Goal: Task Accomplishment & Management: Use online tool/utility

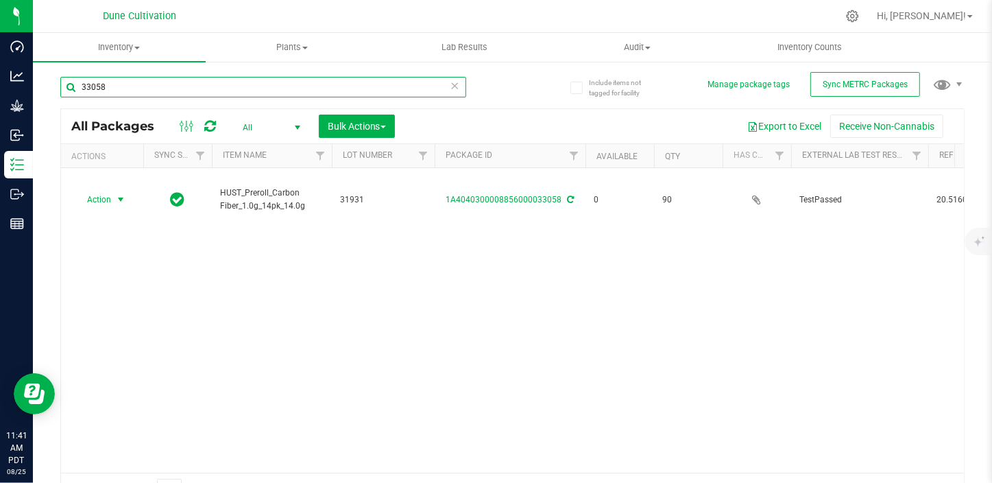
click at [112, 88] on input "33058" at bounding box center [263, 87] width 406 height 21
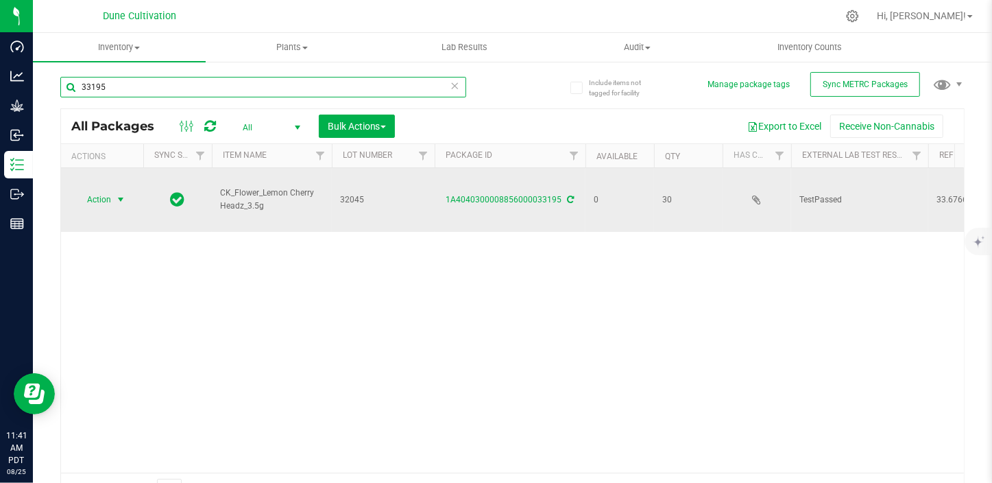
type input "33195"
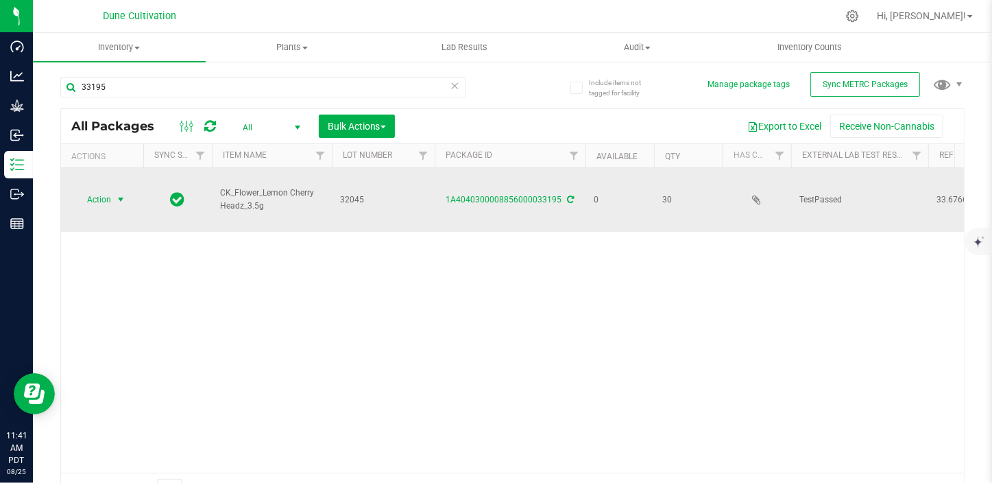
click at [120, 194] on span "select" at bounding box center [120, 199] width 11 height 11
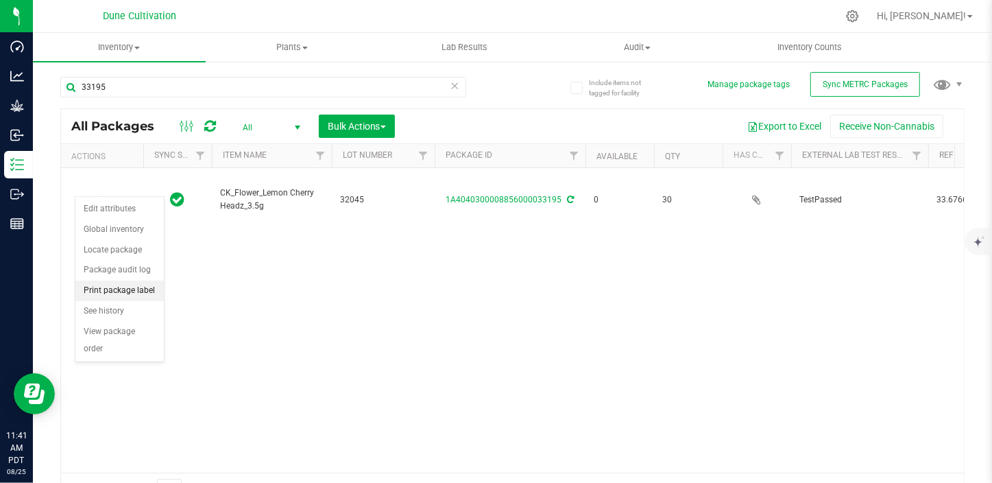
click at [125, 295] on li "Print package label" at bounding box center [119, 290] width 88 height 21
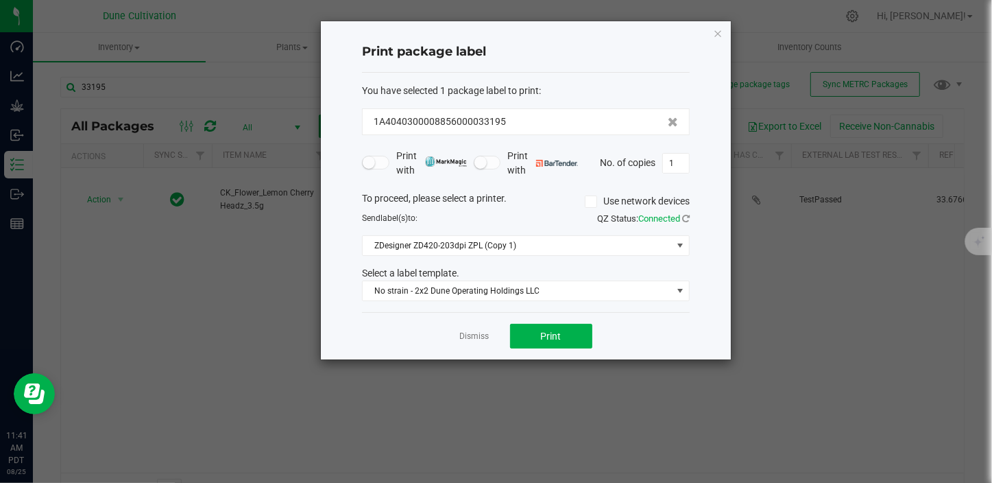
click at [494, 274] on div "Select a label template." at bounding box center [526, 273] width 348 height 14
click at [494, 285] on span "No strain - 2x2 Dune Operating Holdings LLC" at bounding box center [517, 290] width 309 height 19
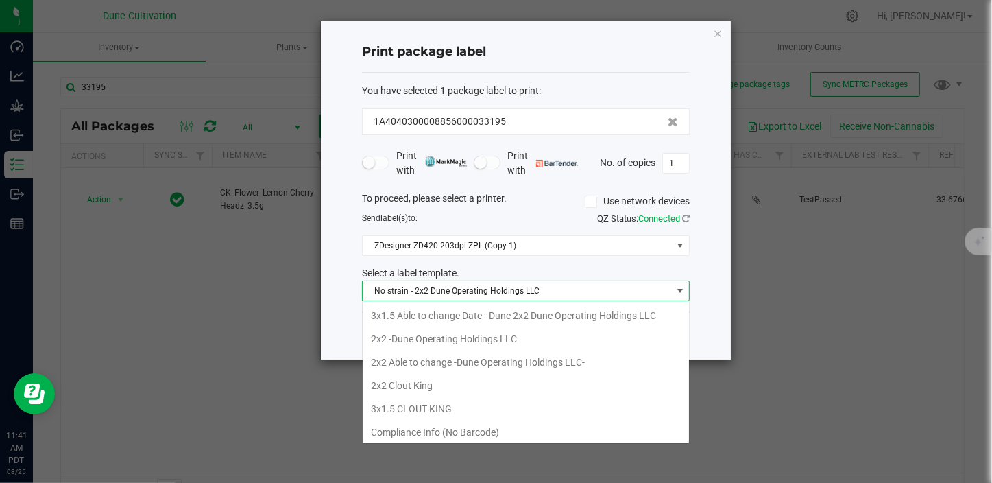
scroll to position [48, 0]
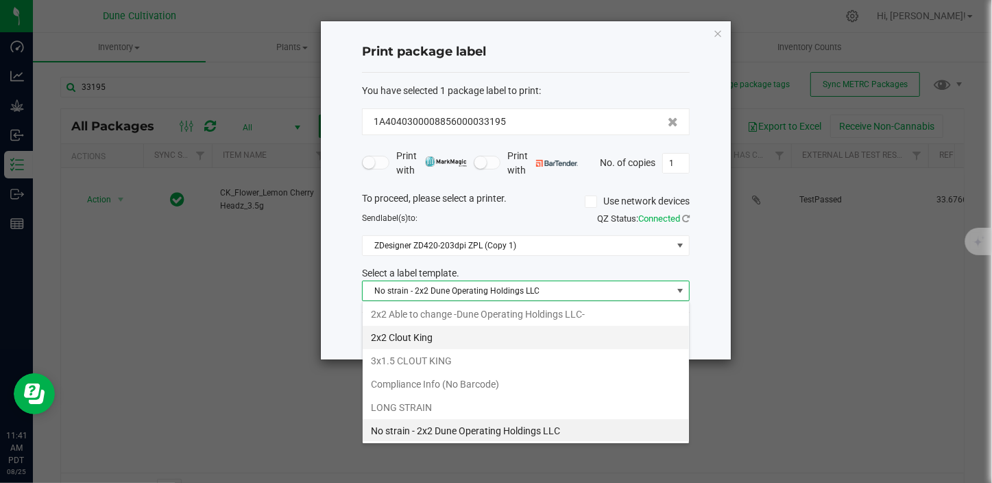
click at [449, 332] on li "2x2 Clout King" at bounding box center [526, 337] width 326 height 23
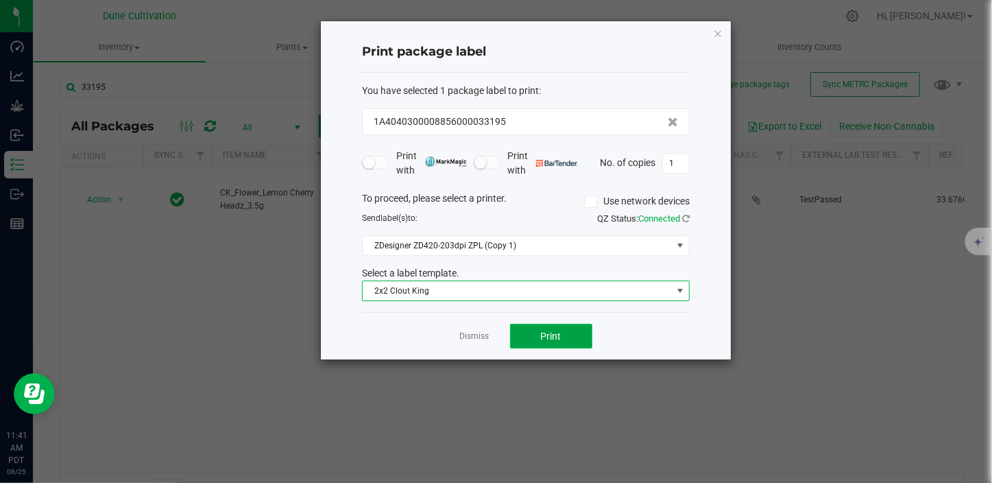
click at [535, 330] on button "Print" at bounding box center [551, 336] width 82 height 25
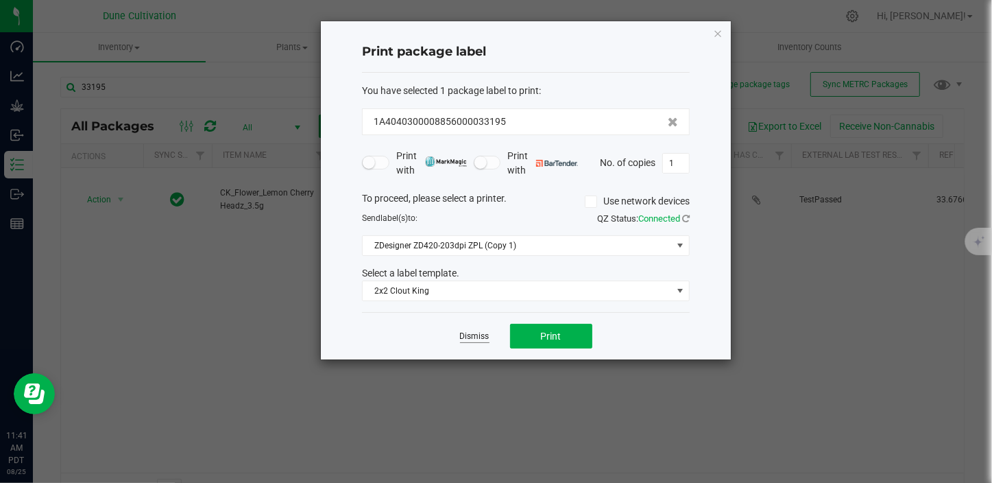
click at [469, 336] on link "Dismiss" at bounding box center [474, 337] width 29 height 12
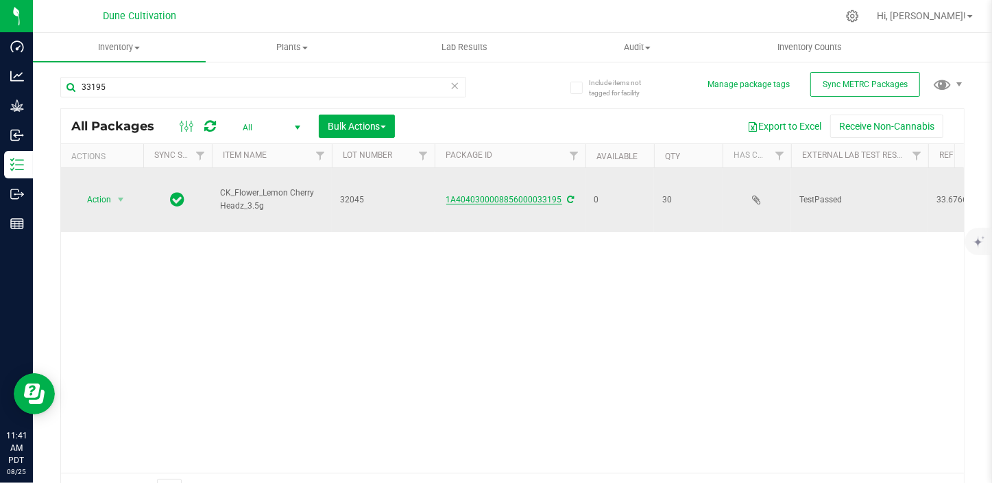
click at [484, 195] on link "1A4040300008856000033195" at bounding box center [504, 200] width 116 height 10
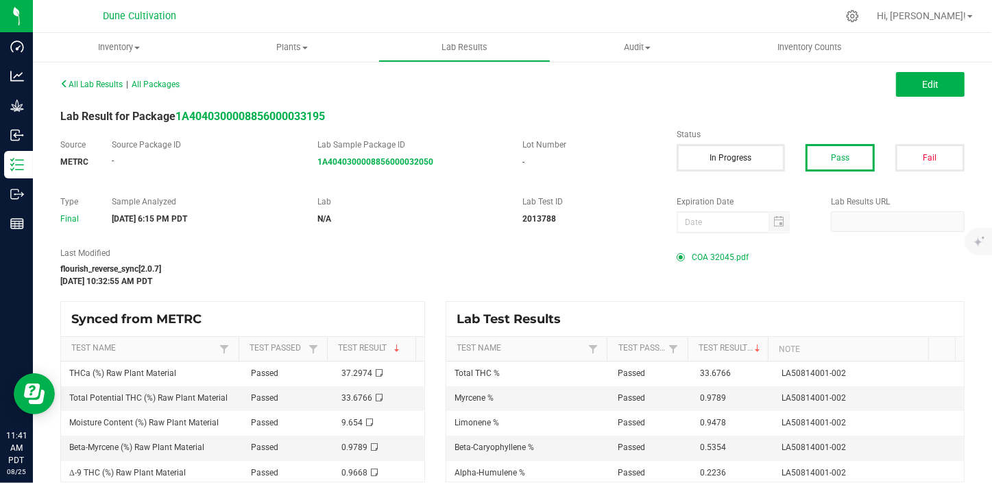
click at [709, 257] on span "COA 32045.pdf" at bounding box center [720, 257] width 57 height 21
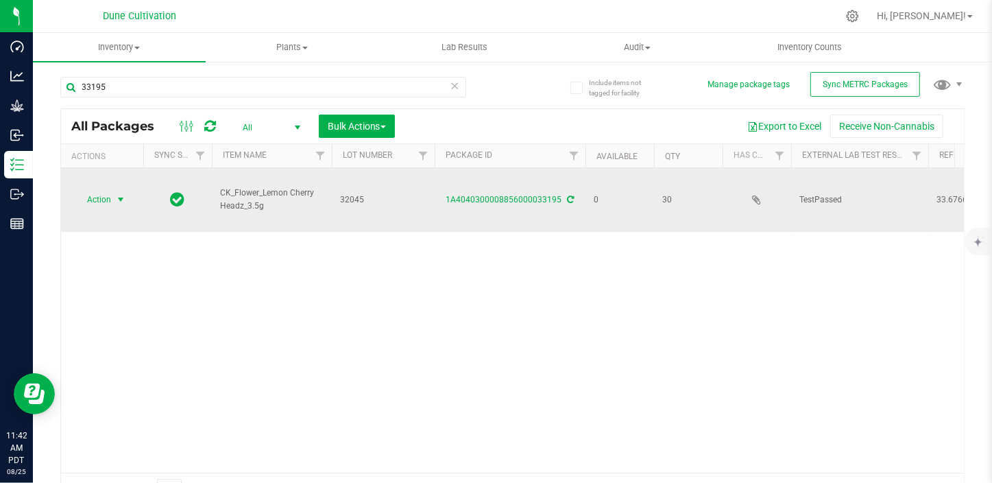
click at [120, 194] on span "select" at bounding box center [120, 199] width 11 height 11
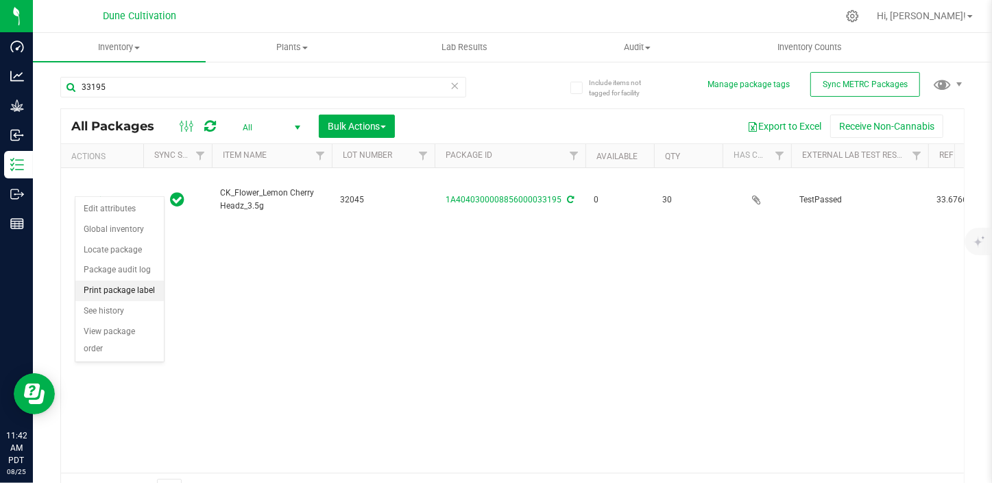
click at [133, 288] on li "Print package label" at bounding box center [119, 290] width 88 height 21
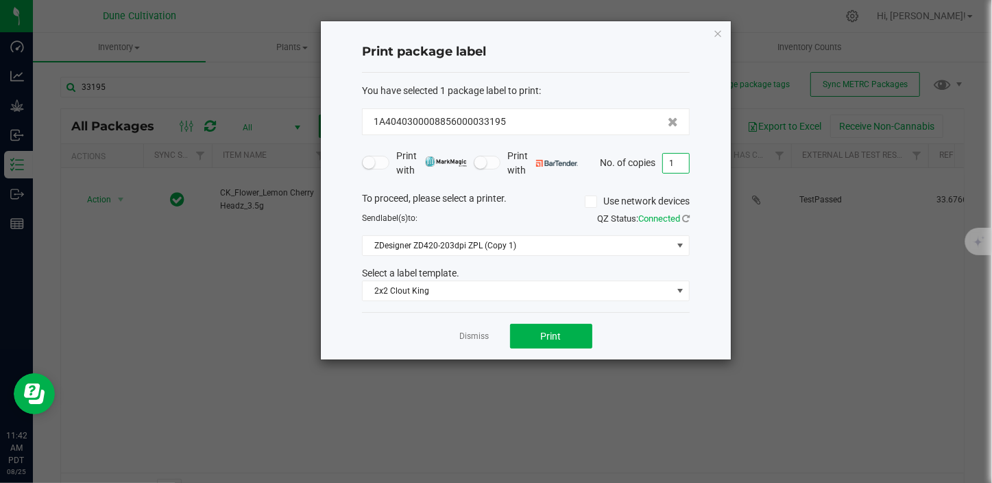
click at [682, 164] on input "1" at bounding box center [676, 163] width 26 height 19
type input "30"
click at [549, 333] on span "Print" at bounding box center [551, 336] width 21 height 11
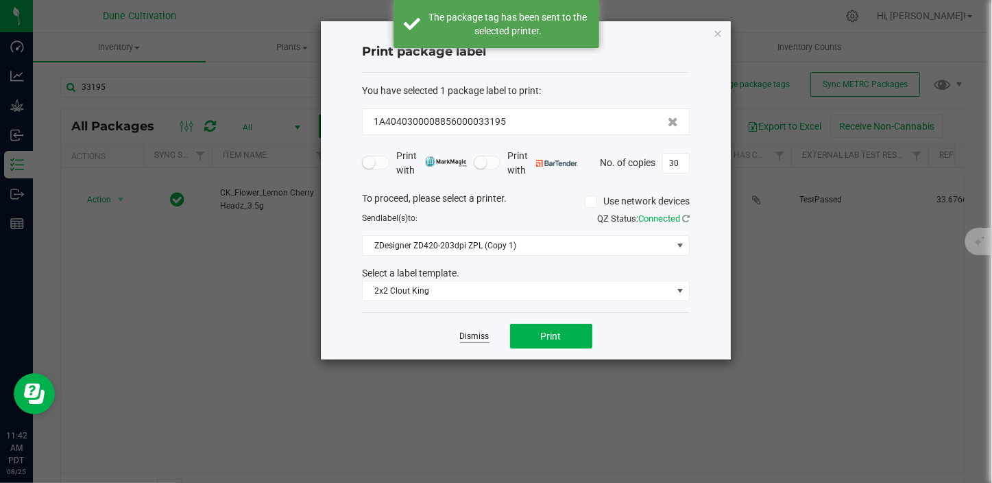
click at [479, 337] on link "Dismiss" at bounding box center [474, 337] width 29 height 12
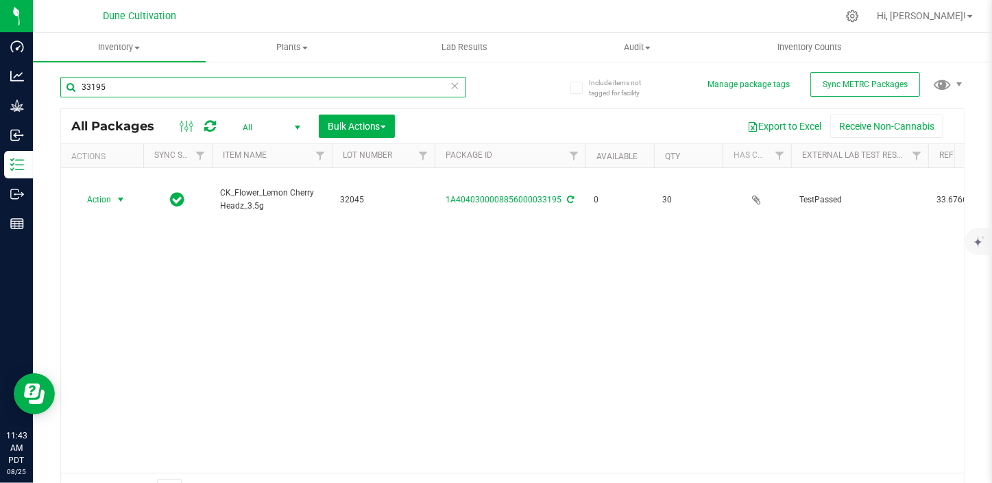
click at [144, 80] on input "33195" at bounding box center [263, 87] width 406 height 21
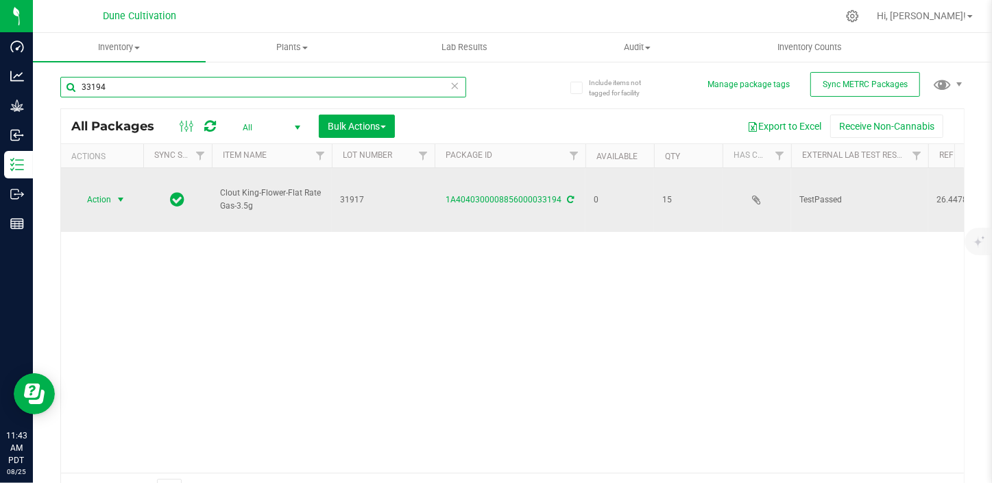
type input "33194"
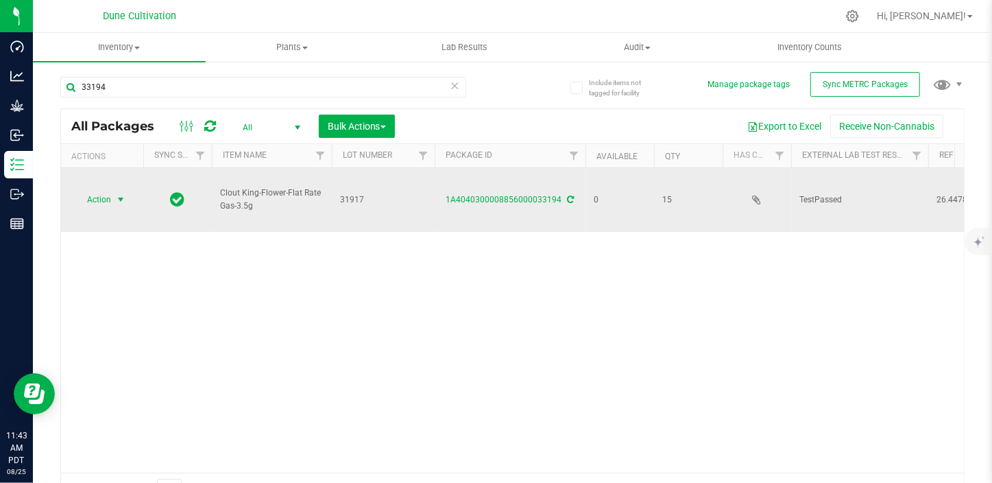
click at [110, 190] on span "Action" at bounding box center [93, 199] width 37 height 19
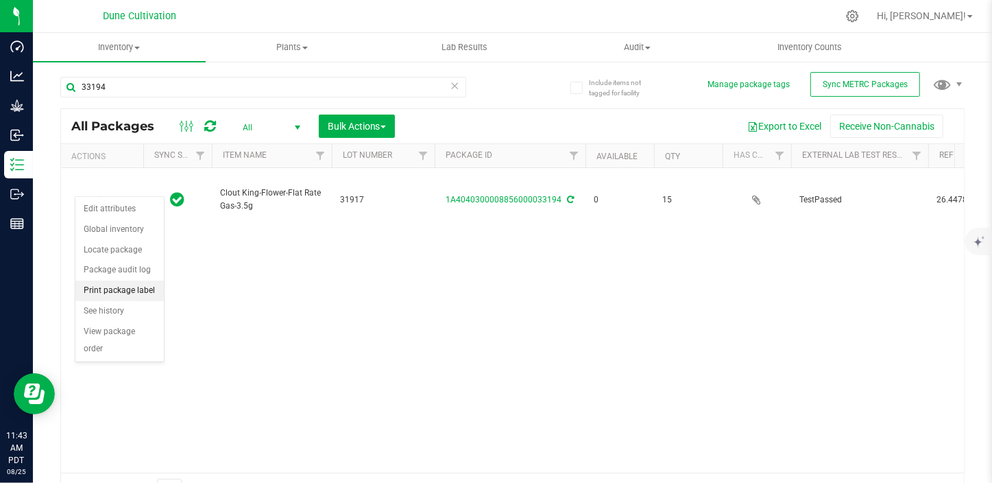
click at [150, 288] on li "Print package label" at bounding box center [119, 290] width 88 height 21
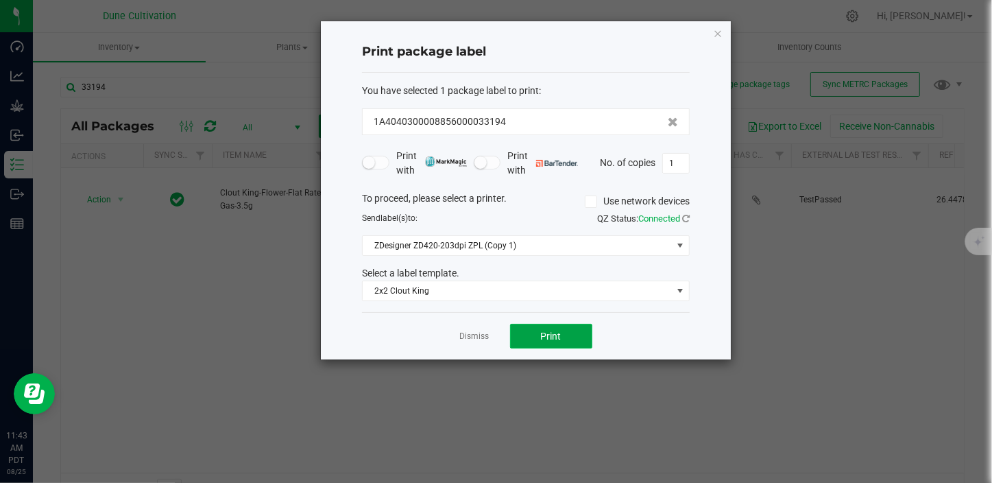
click at [555, 343] on button "Print" at bounding box center [551, 336] width 82 height 25
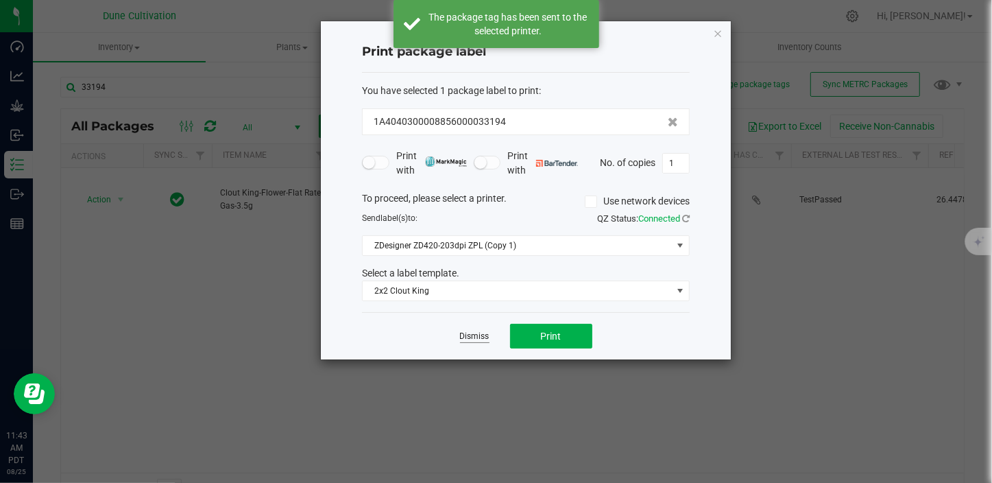
click at [480, 334] on link "Dismiss" at bounding box center [474, 337] width 29 height 12
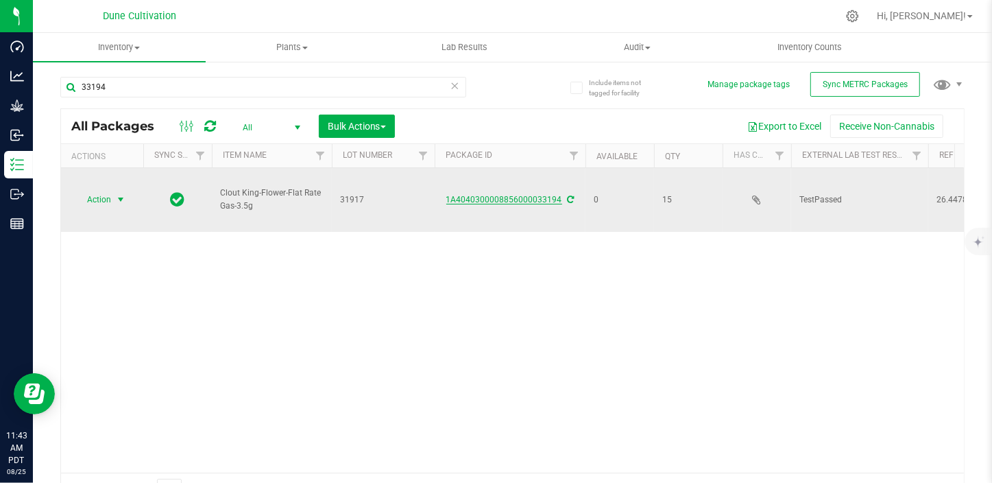
click at [542, 195] on link "1A4040300008856000033194" at bounding box center [504, 200] width 116 height 10
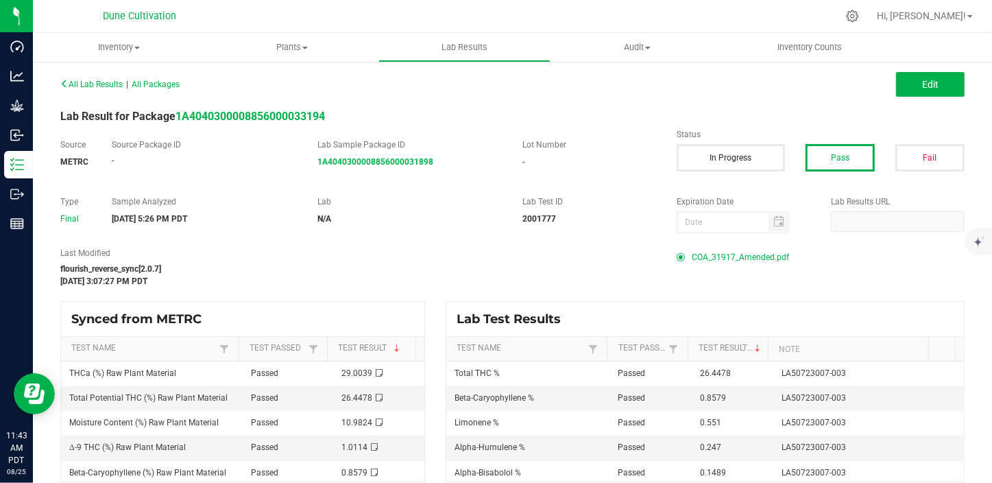
click at [695, 256] on span "COA_31917_Amended.pdf" at bounding box center [740, 257] width 97 height 21
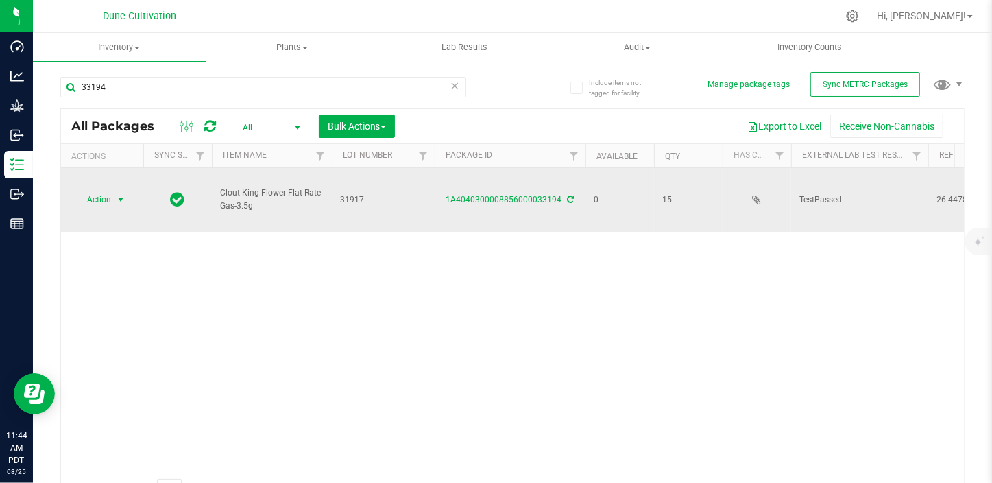
click at [115, 190] on span "select" at bounding box center [120, 199] width 17 height 19
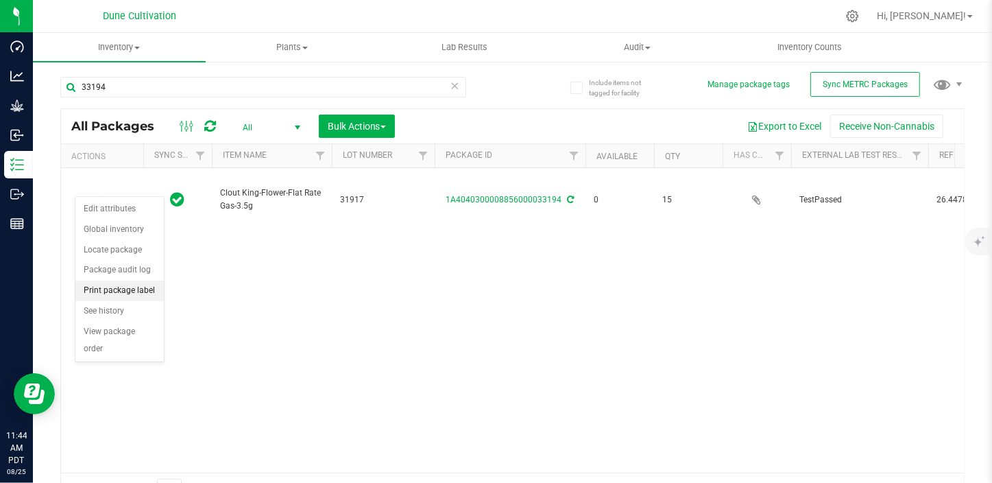
click at [129, 294] on li "Print package label" at bounding box center [119, 290] width 88 height 21
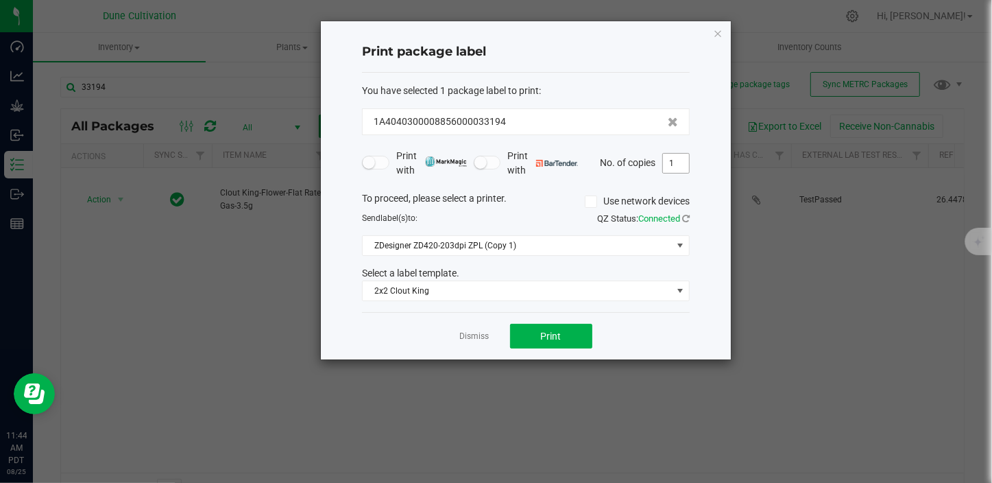
click at [687, 160] on input "1" at bounding box center [676, 163] width 26 height 19
type input "15"
click at [576, 340] on button "Print" at bounding box center [551, 336] width 82 height 25
click at [477, 331] on link "Dismiss" at bounding box center [474, 337] width 29 height 12
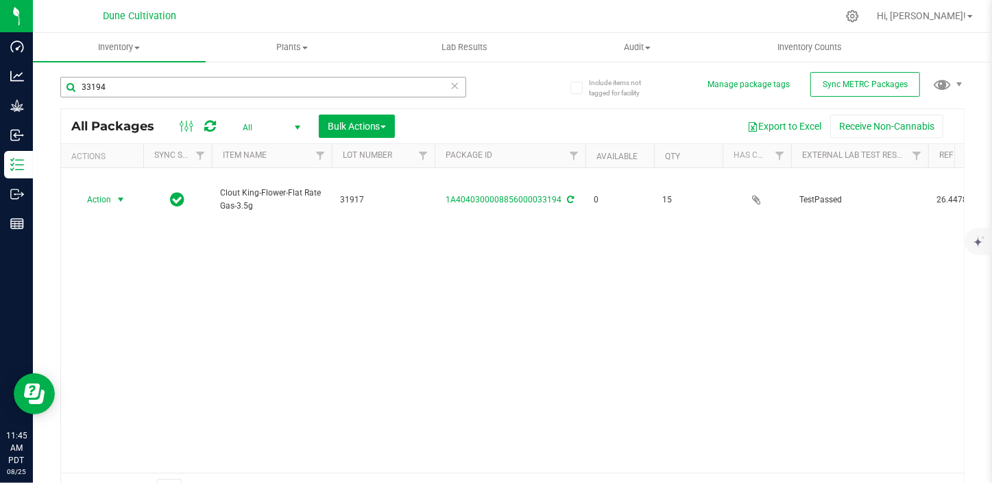
click at [123, 80] on div "33194" at bounding box center [286, 86] width 453 height 44
click at [120, 86] on input "33194" at bounding box center [263, 87] width 406 height 21
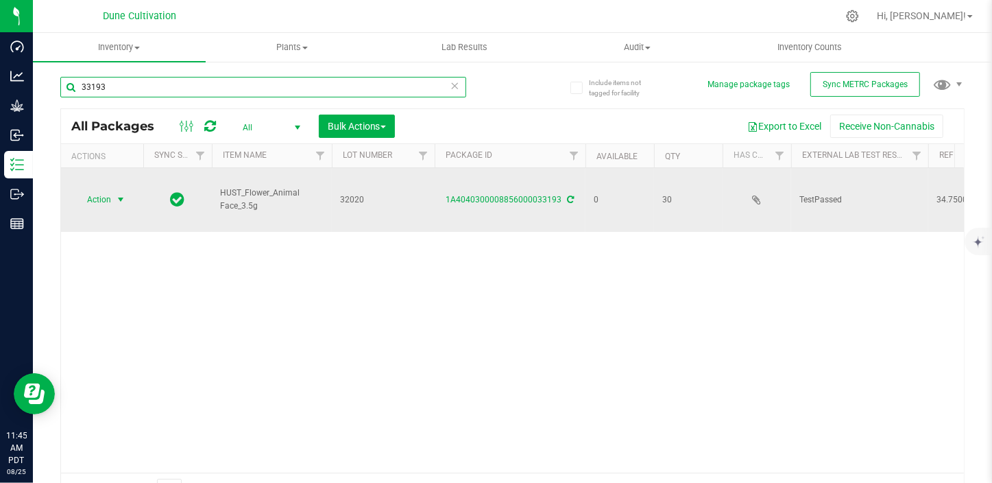
type input "33193"
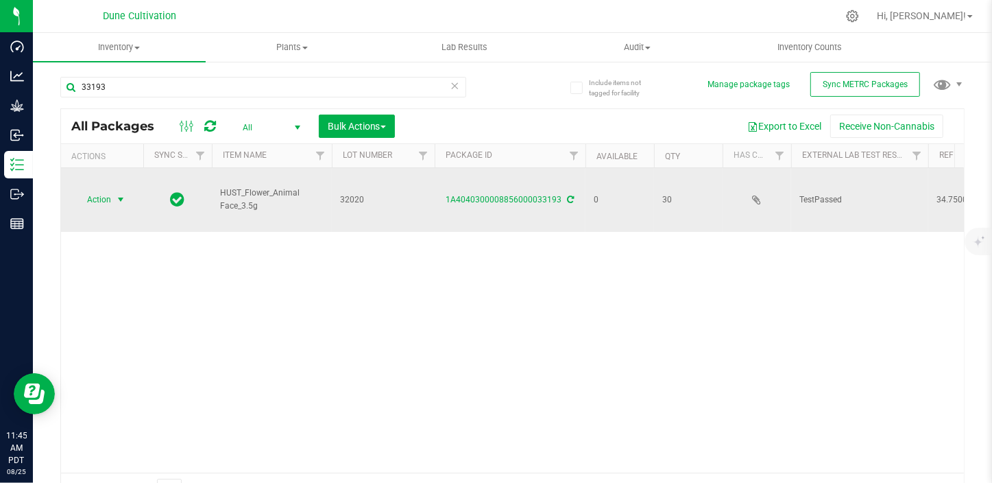
click at [118, 194] on span "select" at bounding box center [120, 199] width 11 height 11
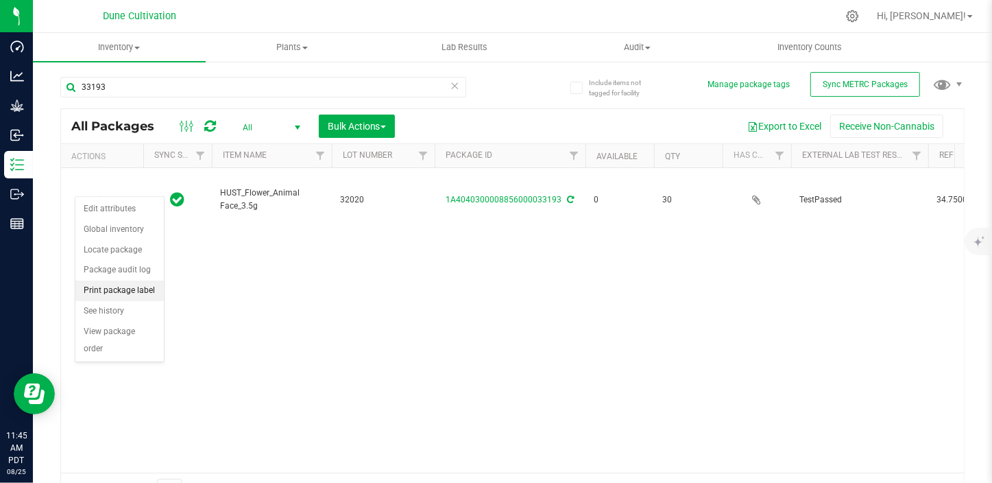
click at [139, 292] on li "Print package label" at bounding box center [119, 290] width 88 height 21
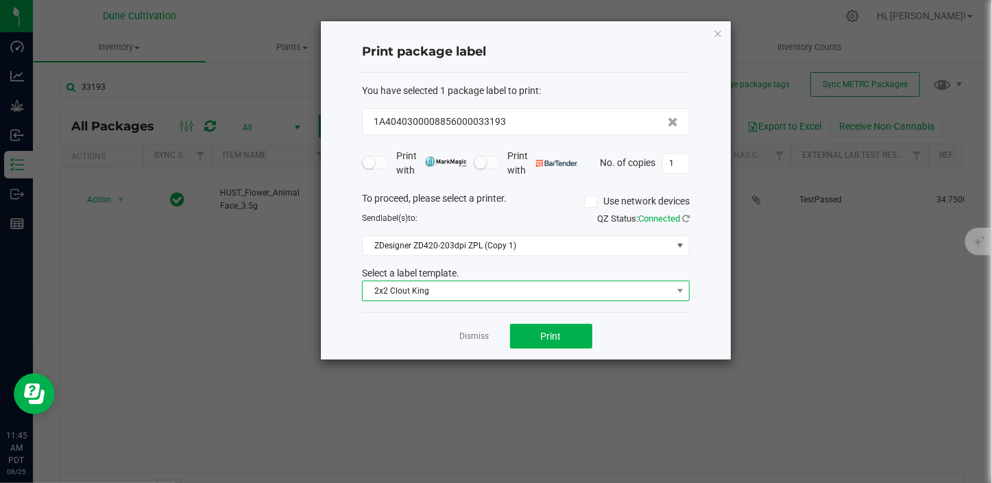
click at [534, 293] on span "2x2 Clout King" at bounding box center [517, 290] width 309 height 19
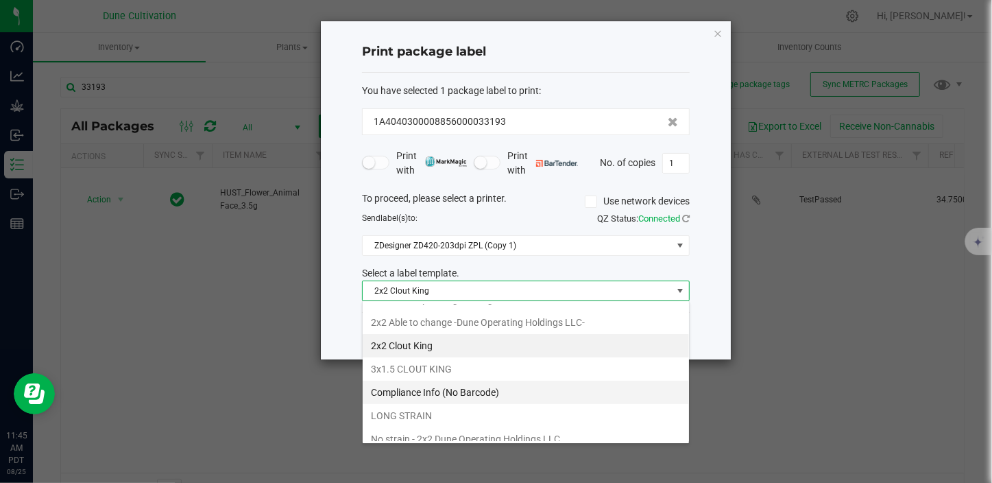
scroll to position [117, 0]
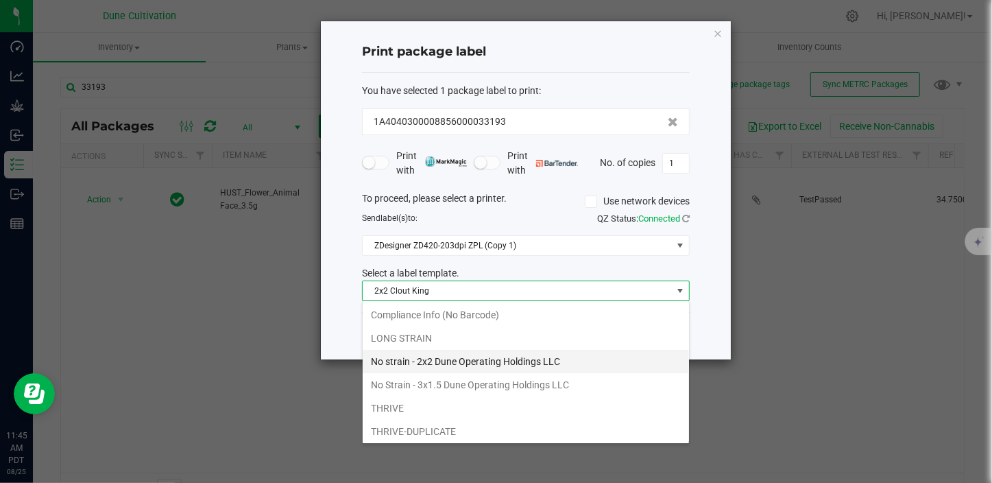
click at [448, 355] on li "No strain - 2x2 Dune Operating Holdings LLC" at bounding box center [526, 361] width 326 height 23
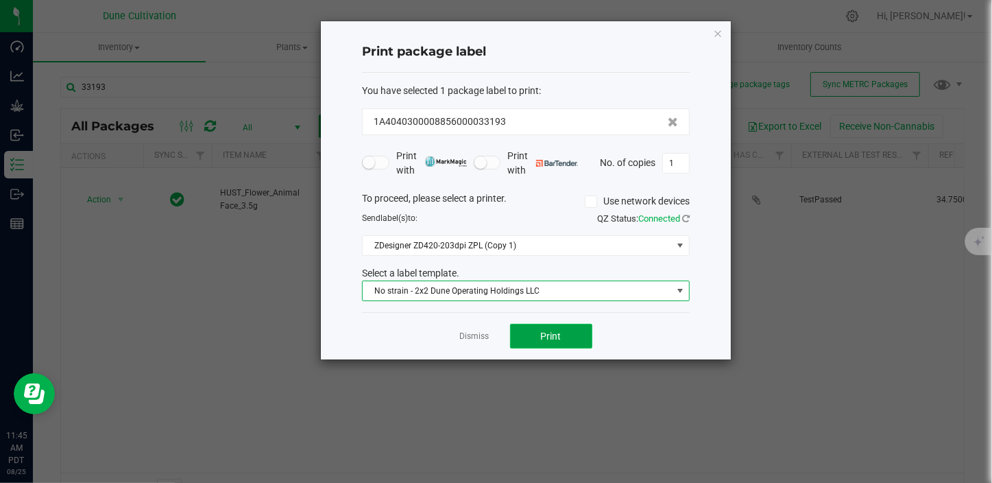
click at [542, 331] on span "Print" at bounding box center [551, 336] width 21 height 11
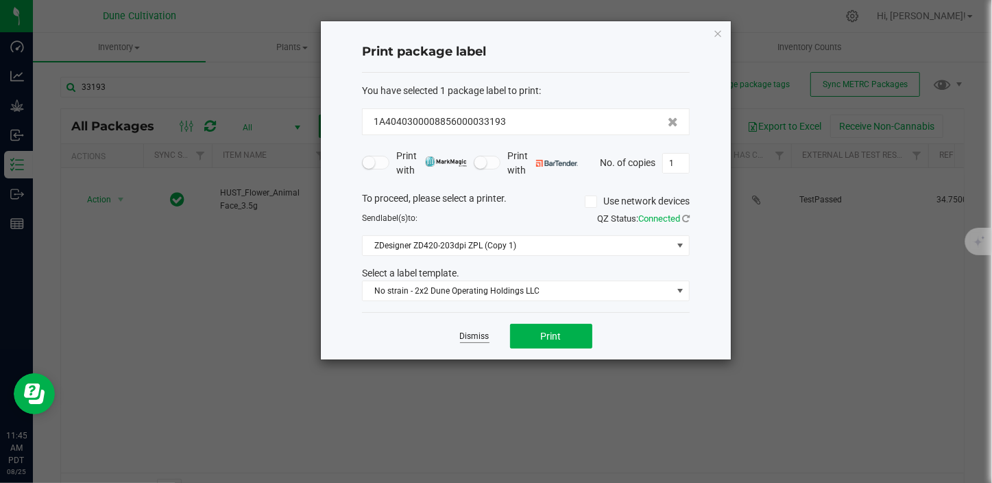
click at [473, 334] on link "Dismiss" at bounding box center [474, 337] width 29 height 12
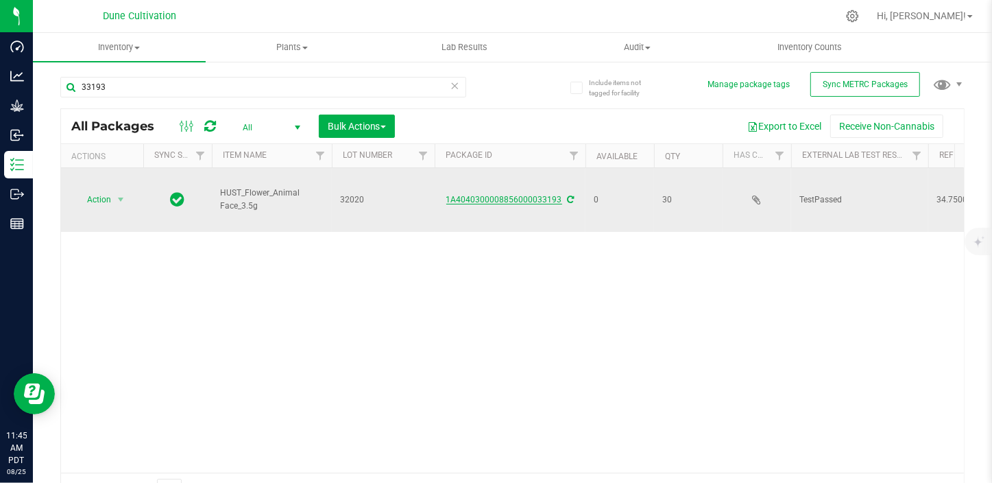
click at [515, 195] on link "1A4040300008856000033193" at bounding box center [504, 200] width 116 height 10
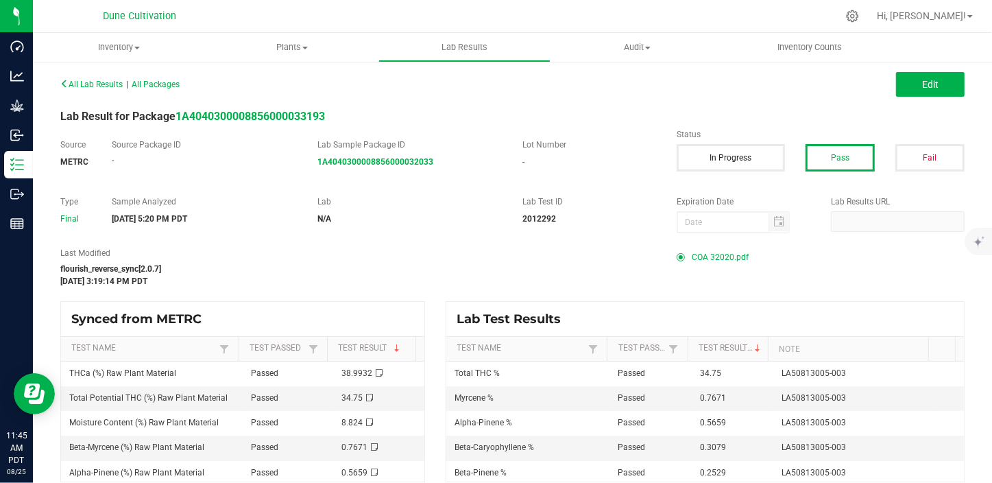
click at [706, 258] on span "COA 32020.pdf" at bounding box center [720, 257] width 57 height 21
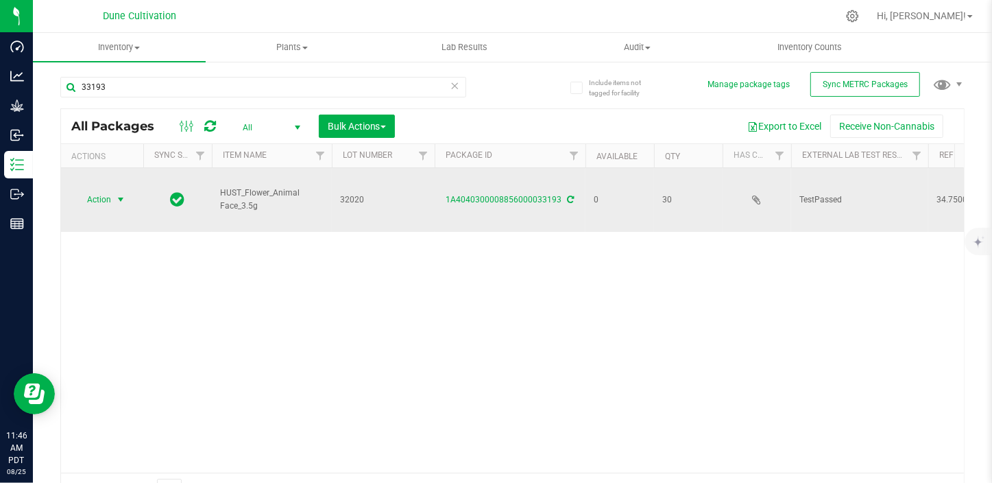
click at [107, 191] on span "Action" at bounding box center [93, 199] width 37 height 19
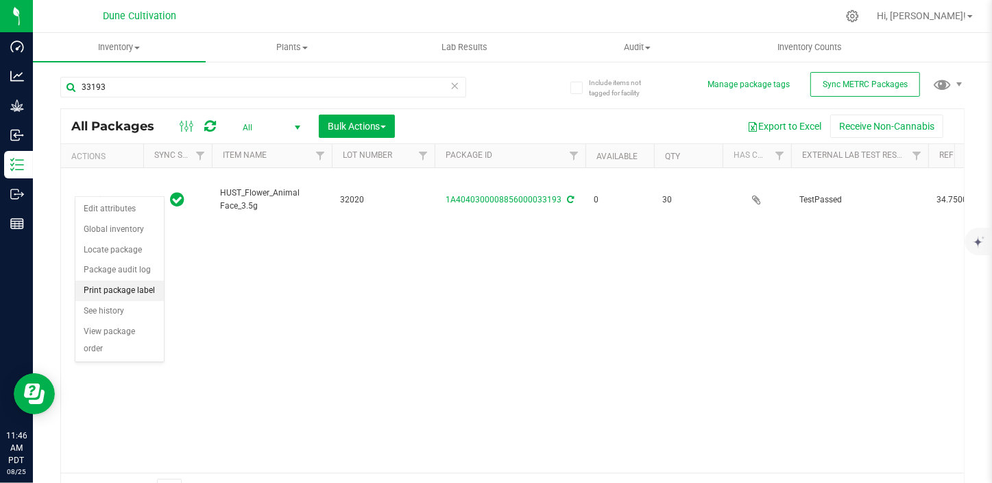
click at [138, 288] on li "Print package label" at bounding box center [119, 290] width 88 height 21
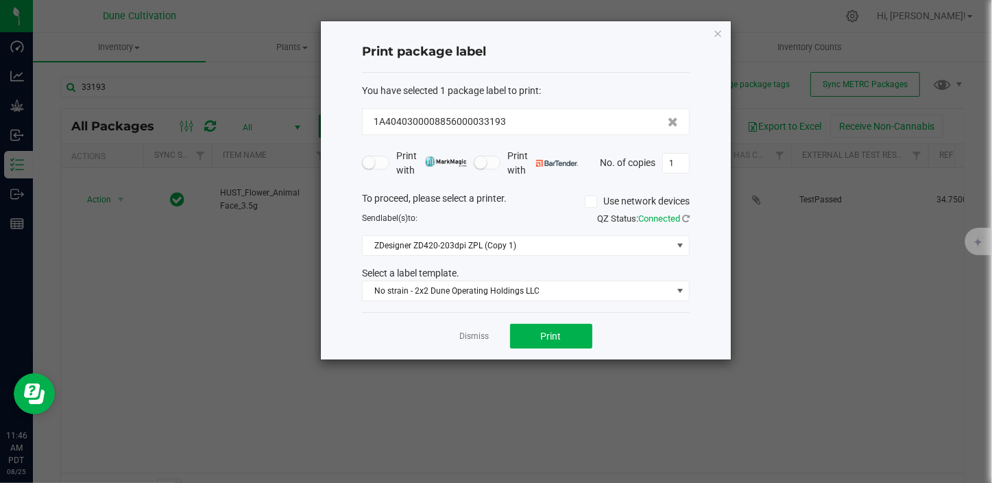
click at [678, 174] on div "Print with Print with No. of copies 1" at bounding box center [526, 163] width 328 height 29
click at [678, 169] on input "1" at bounding box center [676, 163] width 26 height 19
type input "30"
click at [576, 340] on button "Print" at bounding box center [551, 336] width 82 height 25
click at [473, 333] on link "Dismiss" at bounding box center [474, 337] width 29 height 12
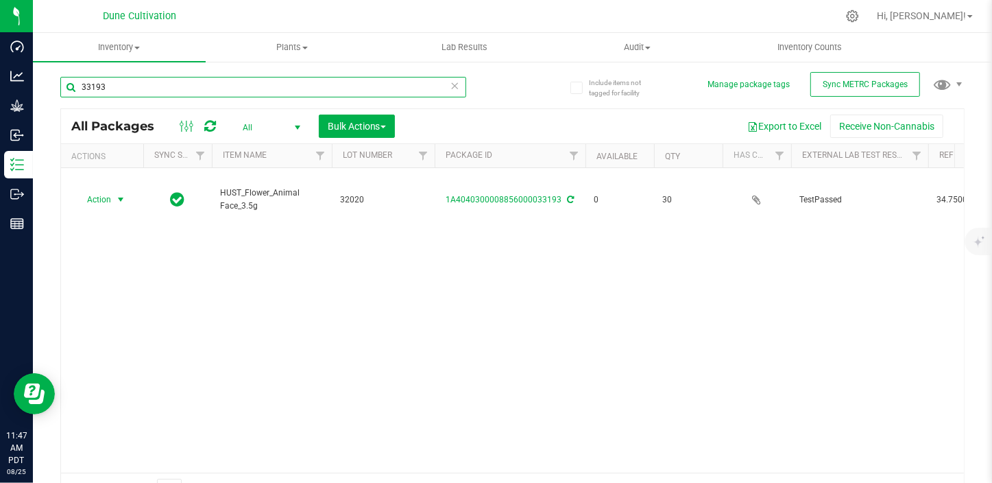
click at [131, 84] on input "33193" at bounding box center [263, 87] width 406 height 21
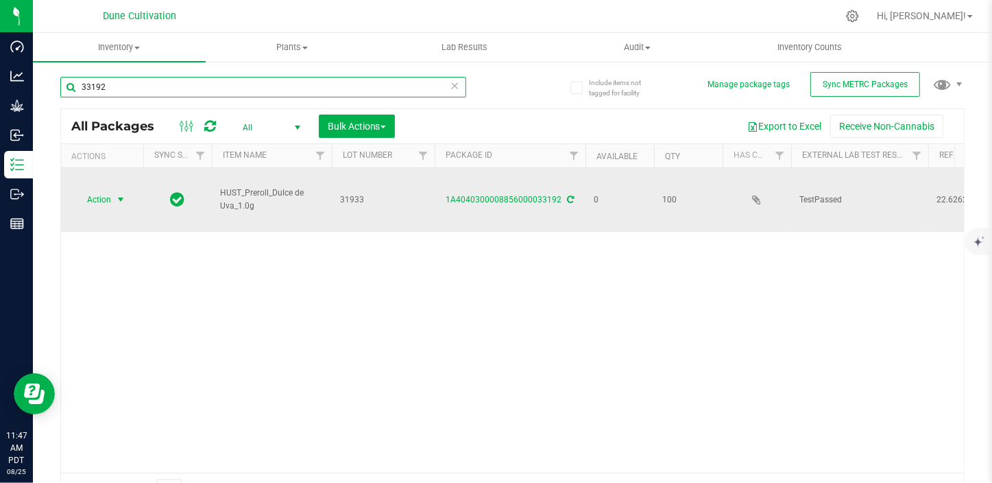
type input "33192"
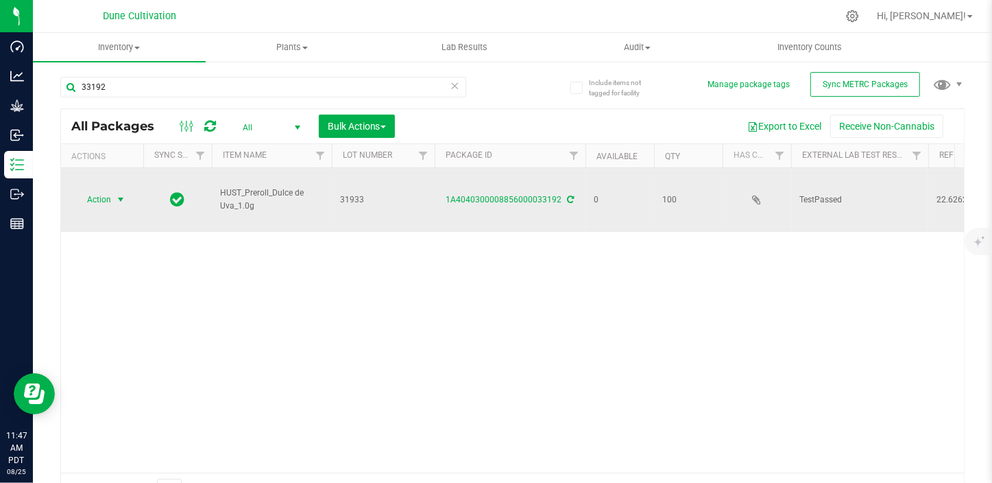
click at [112, 190] on span "select" at bounding box center [120, 199] width 17 height 19
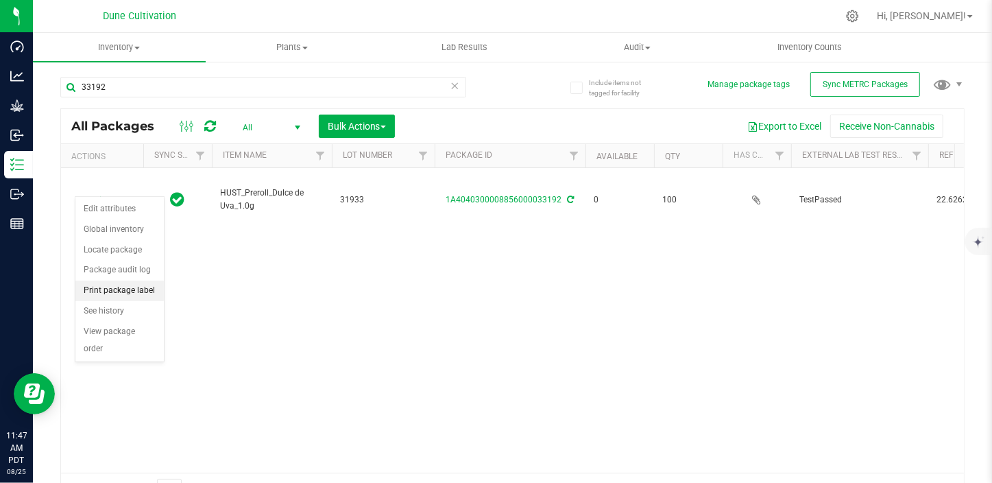
click at [121, 284] on li "Print package label" at bounding box center [119, 290] width 88 height 21
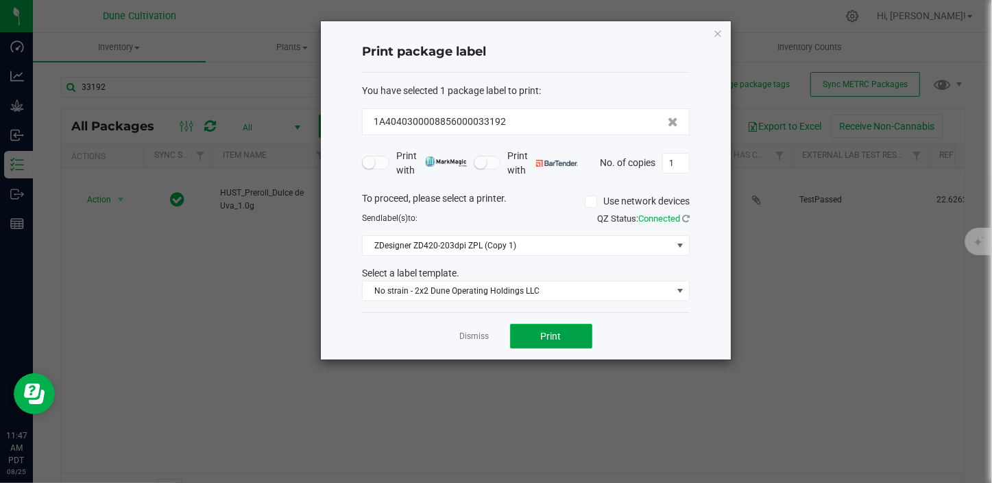
click at [558, 333] on span "Print" at bounding box center [551, 336] width 21 height 11
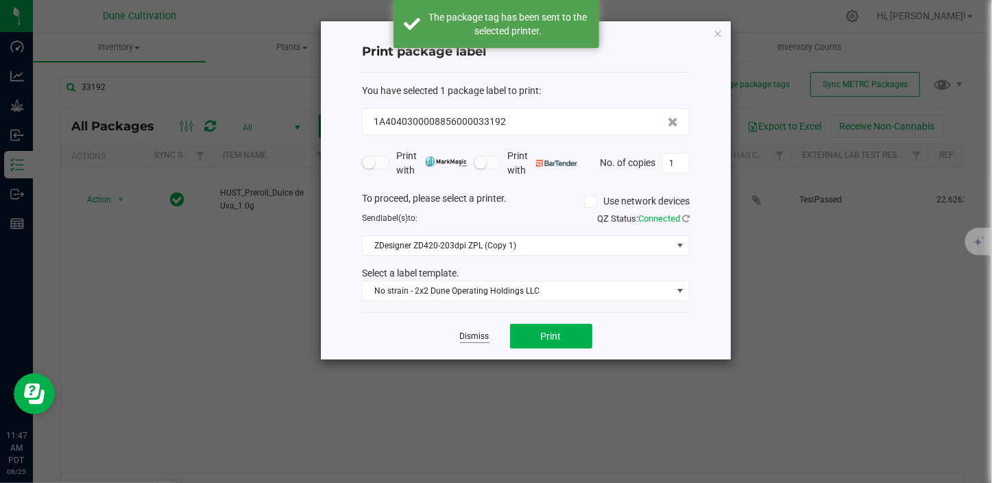
click at [471, 333] on link "Dismiss" at bounding box center [474, 337] width 29 height 12
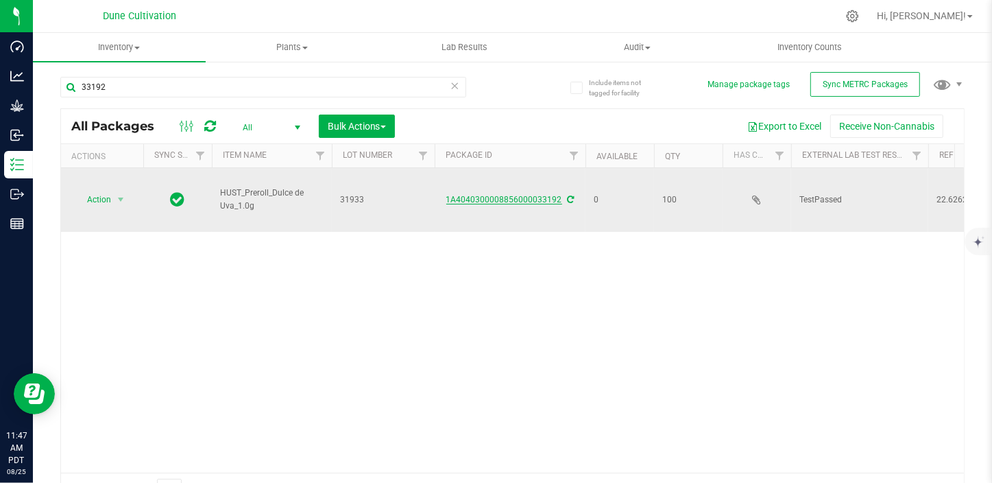
click at [523, 195] on link "1A4040300008856000033192" at bounding box center [504, 200] width 116 height 10
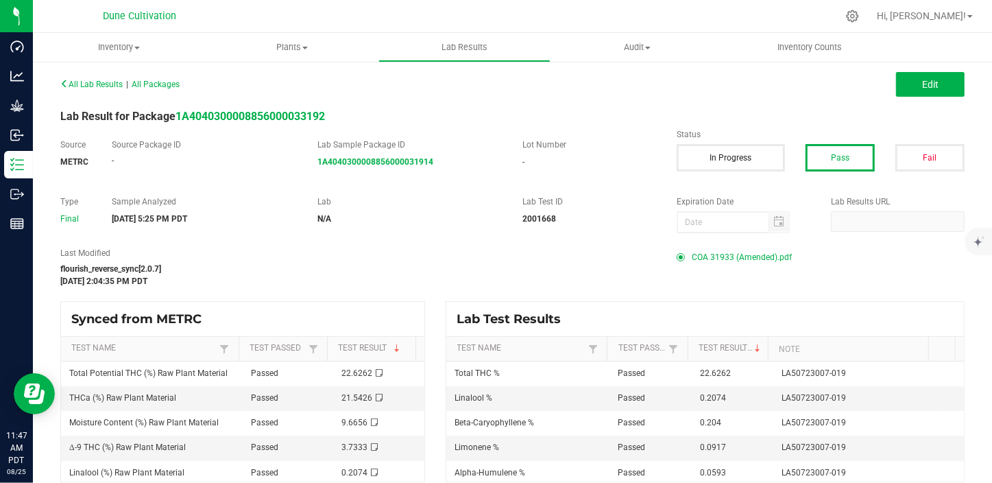
click at [738, 260] on span "COA 31933 (Amended).pdf" at bounding box center [742, 257] width 100 height 21
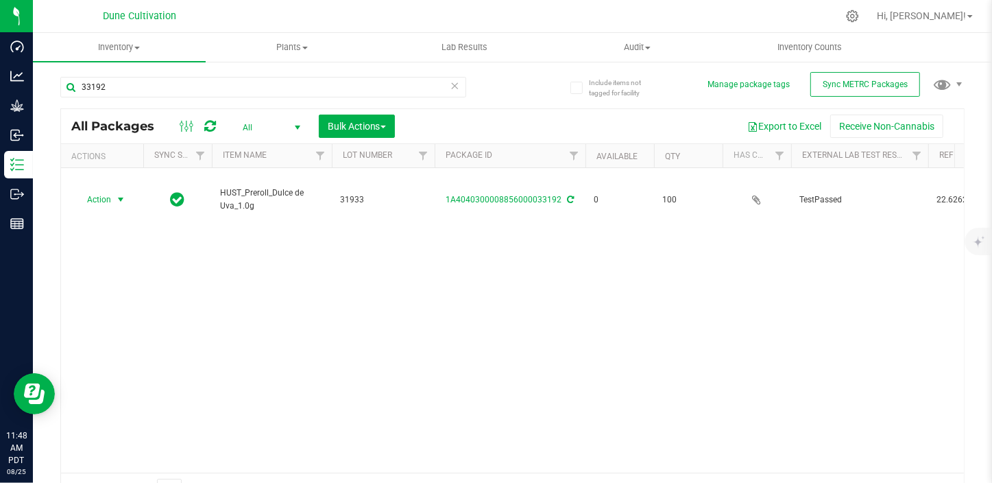
click at [117, 194] on span "select" at bounding box center [120, 199] width 11 height 11
click at [121, 287] on li "Print package label" at bounding box center [119, 290] width 88 height 21
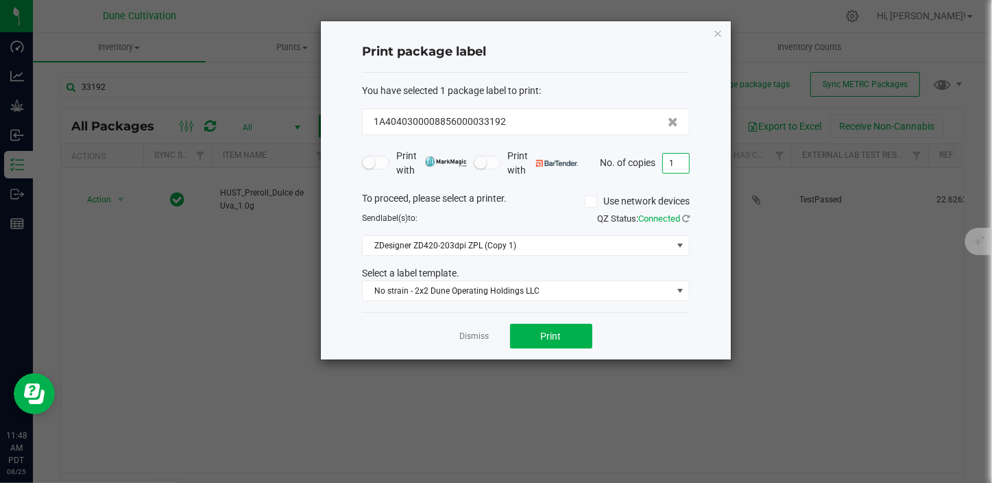
click at [665, 162] on input "1" at bounding box center [676, 163] width 26 height 19
type input "100"
click at [576, 338] on button "Print" at bounding box center [551, 336] width 82 height 25
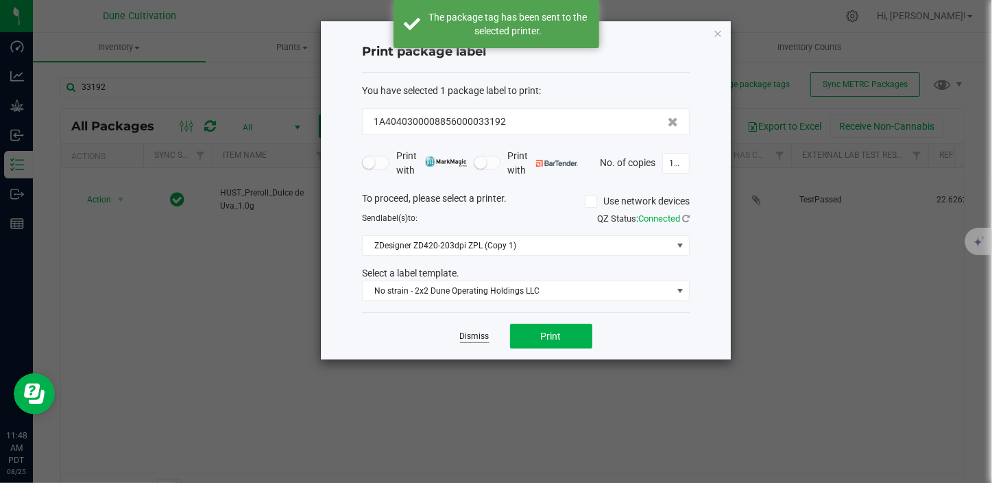
click at [477, 342] on link "Dismiss" at bounding box center [474, 337] width 29 height 12
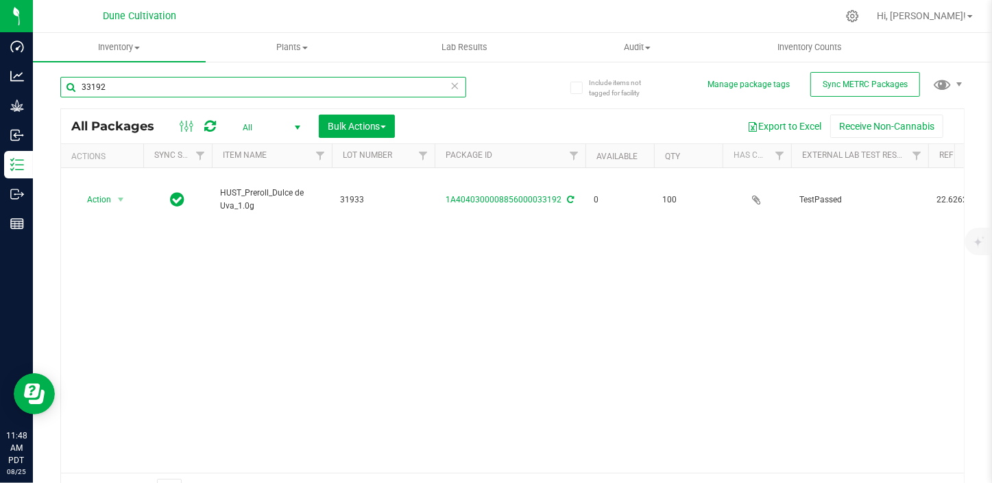
click at [111, 82] on input "33192" at bounding box center [263, 87] width 406 height 21
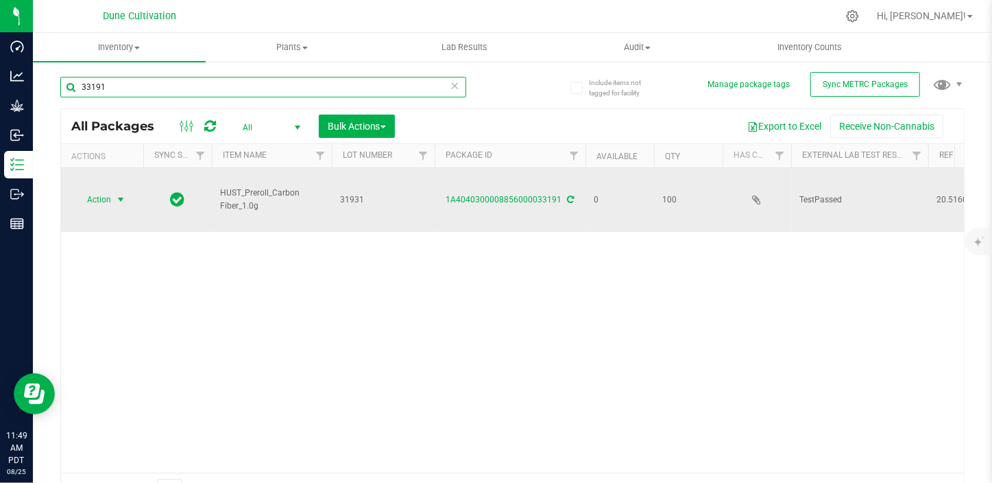
type input "33191"
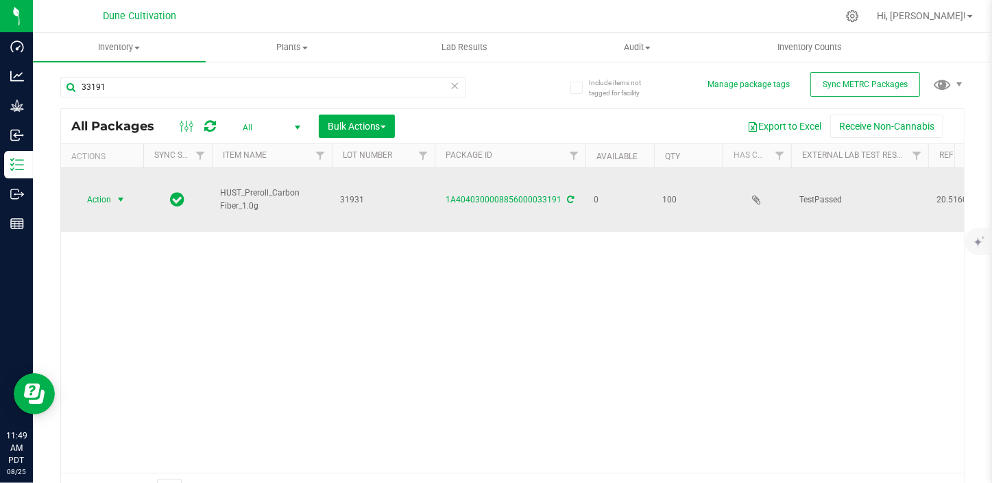
click at [123, 194] on span "select" at bounding box center [120, 199] width 11 height 11
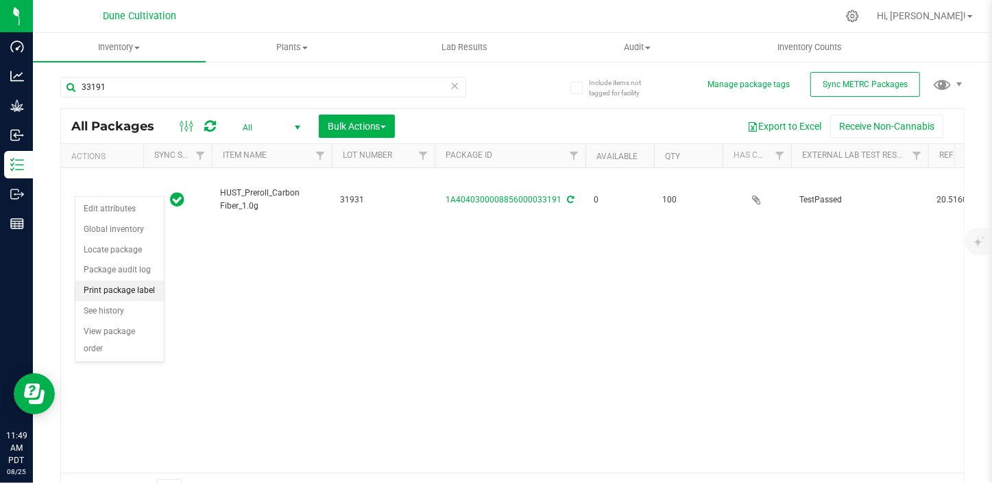
click at [130, 286] on li "Print package label" at bounding box center [119, 290] width 88 height 21
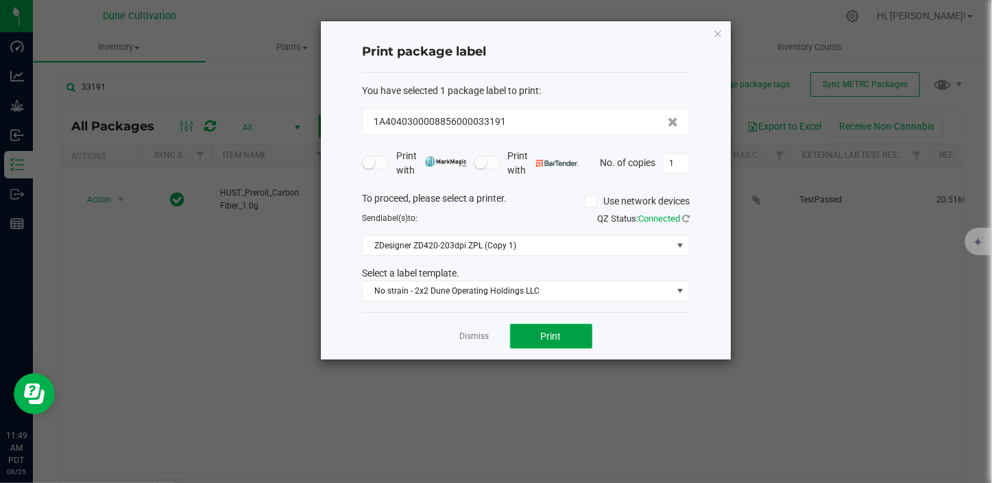
click at [566, 342] on button "Print" at bounding box center [551, 336] width 82 height 25
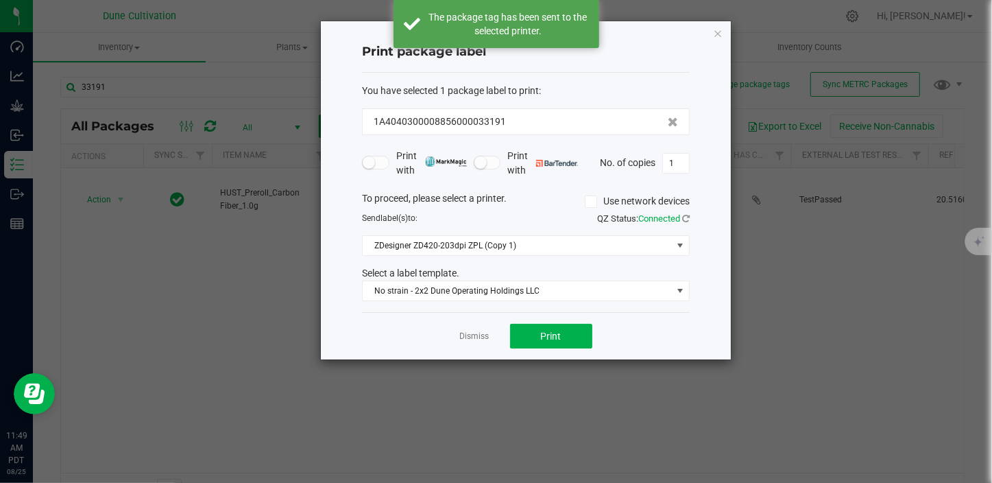
click at [470, 329] on div "Dismiss Print" at bounding box center [526, 335] width 328 height 47
click at [475, 340] on link "Dismiss" at bounding box center [474, 337] width 29 height 12
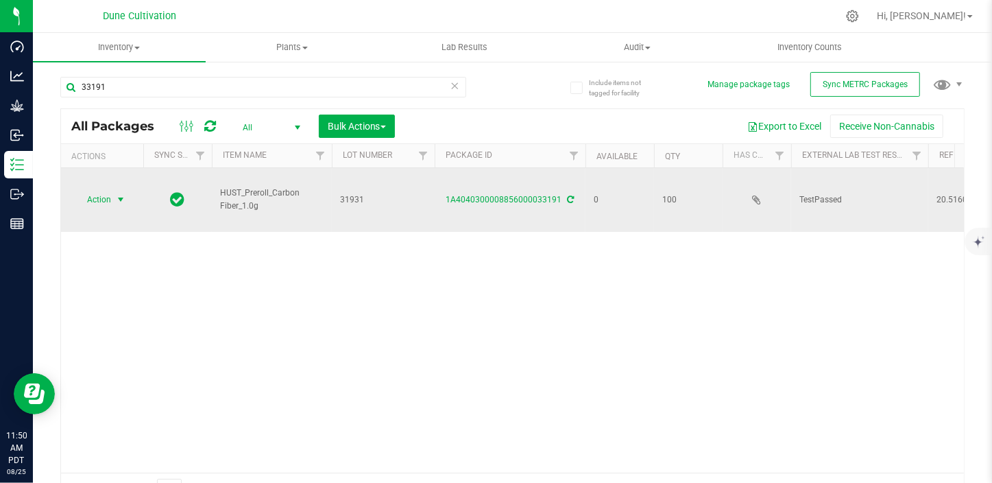
click at [510, 198] on td "1A4040300008856000033191" at bounding box center [510, 200] width 151 height 64
click at [518, 195] on link "1A4040300008856000033191" at bounding box center [504, 200] width 116 height 10
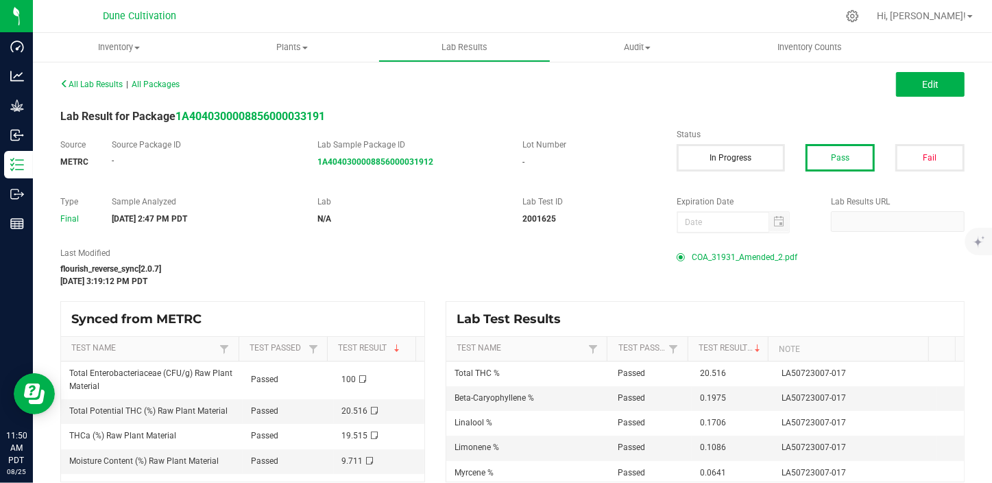
click at [718, 261] on span "COA_31931_Amended_2.pdf" at bounding box center [745, 257] width 106 height 21
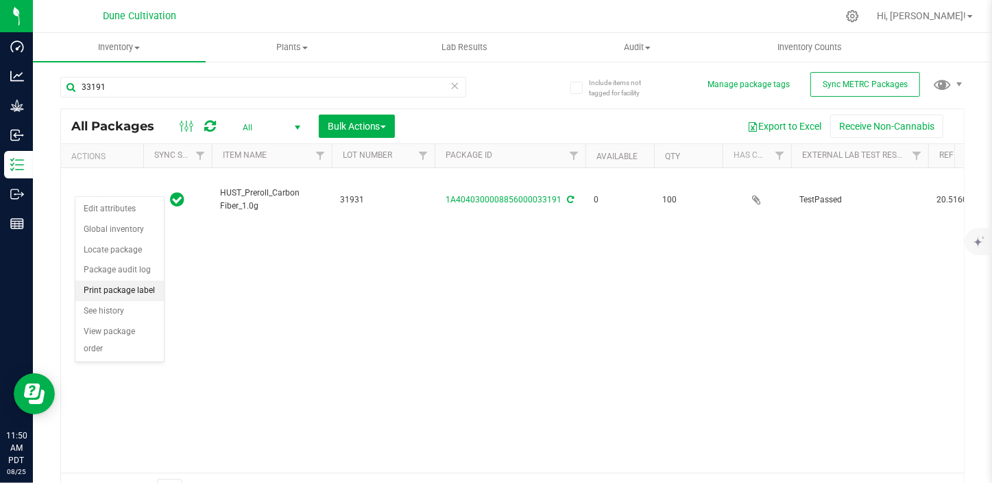
click at [143, 284] on li "Print package label" at bounding box center [119, 290] width 88 height 21
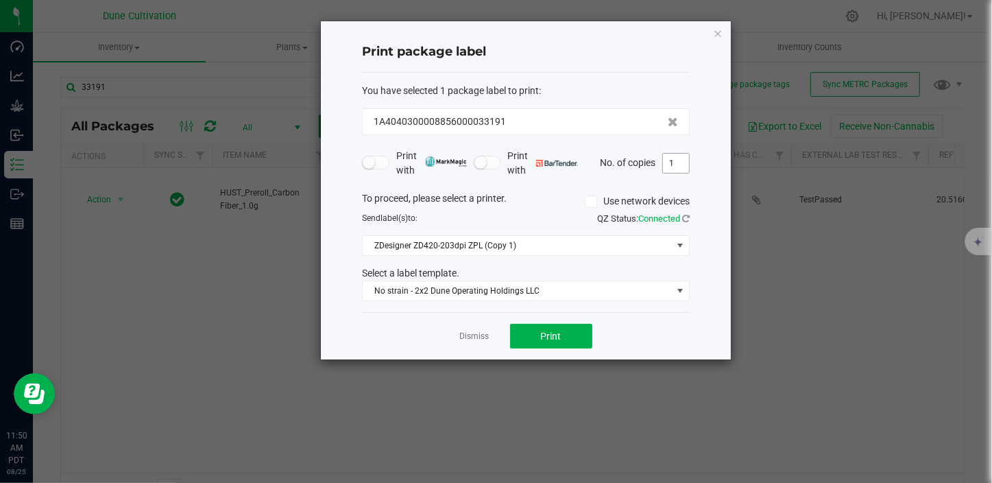
click at [677, 168] on input "1" at bounding box center [676, 163] width 26 height 19
type input "100"
click at [547, 333] on span "Print" at bounding box center [551, 336] width 21 height 11
click at [487, 334] on link "Dismiss" at bounding box center [474, 337] width 29 height 12
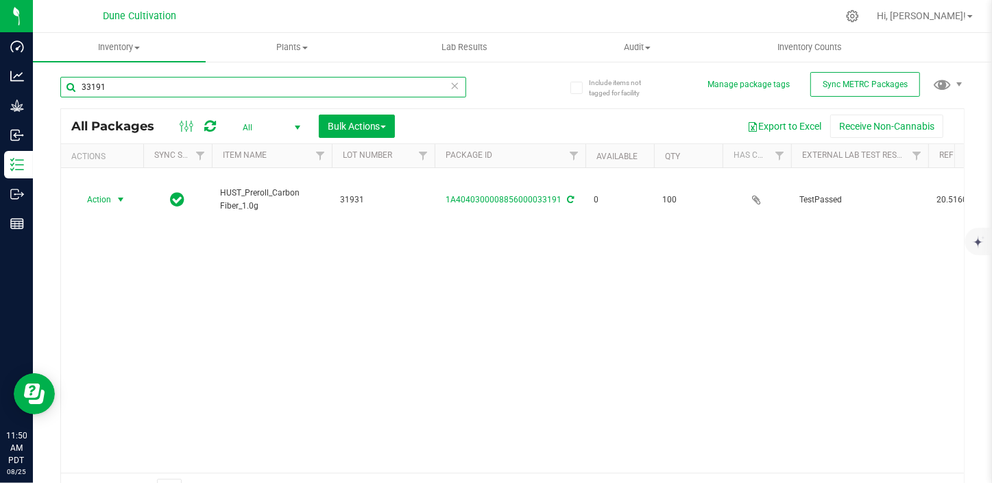
click at [162, 86] on input "33191" at bounding box center [263, 87] width 406 height 21
type input "33190"
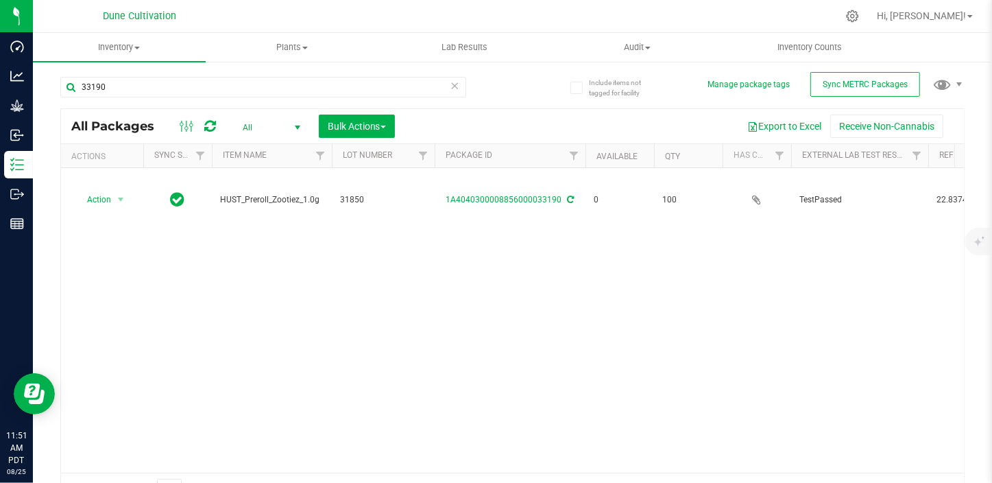
click at [724, 331] on div "Action Action Edit attributes Global inventory Locate package Package audit log…" at bounding box center [512, 320] width 903 height 305
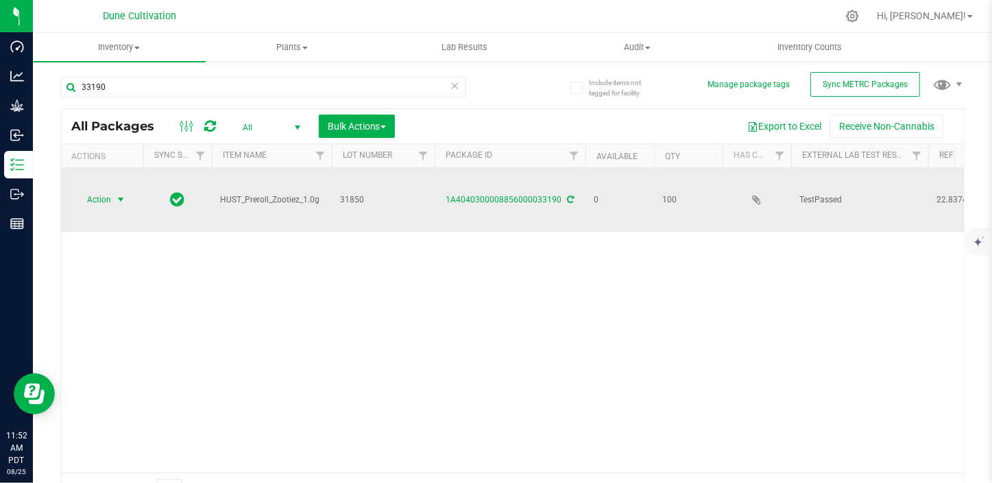
click at [112, 190] on span "select" at bounding box center [120, 199] width 17 height 19
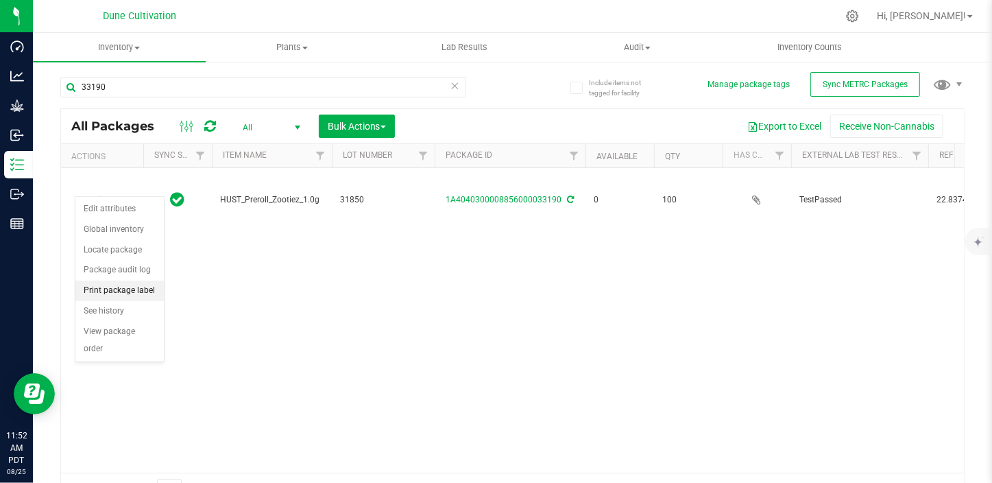
click at [145, 289] on li "Print package label" at bounding box center [119, 290] width 88 height 21
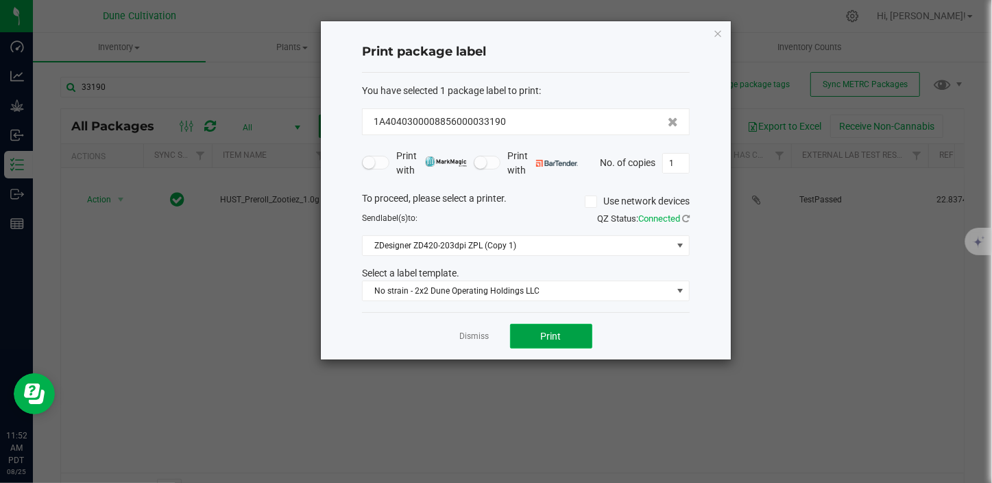
click at [549, 337] on span "Print" at bounding box center [551, 336] width 21 height 11
click at [468, 340] on link "Dismiss" at bounding box center [474, 337] width 29 height 12
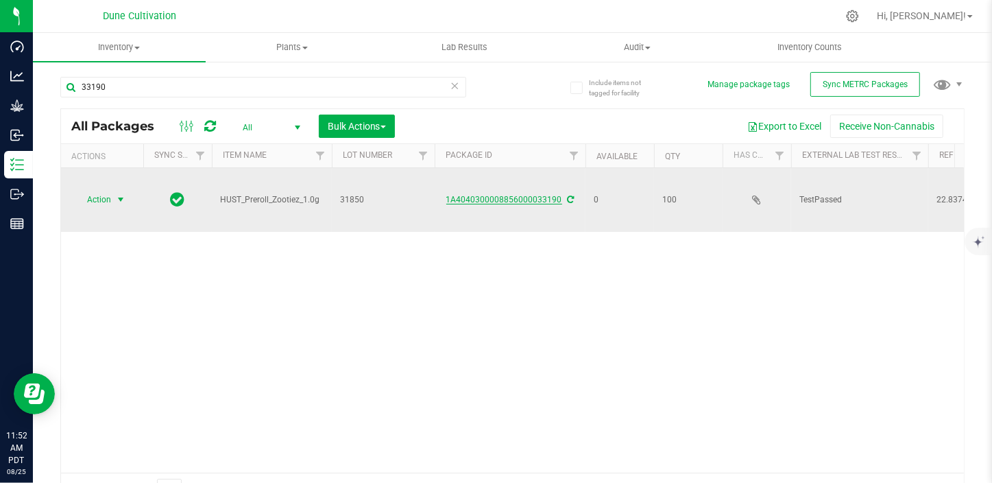
click at [541, 195] on link "1A4040300008856000033190" at bounding box center [504, 200] width 116 height 10
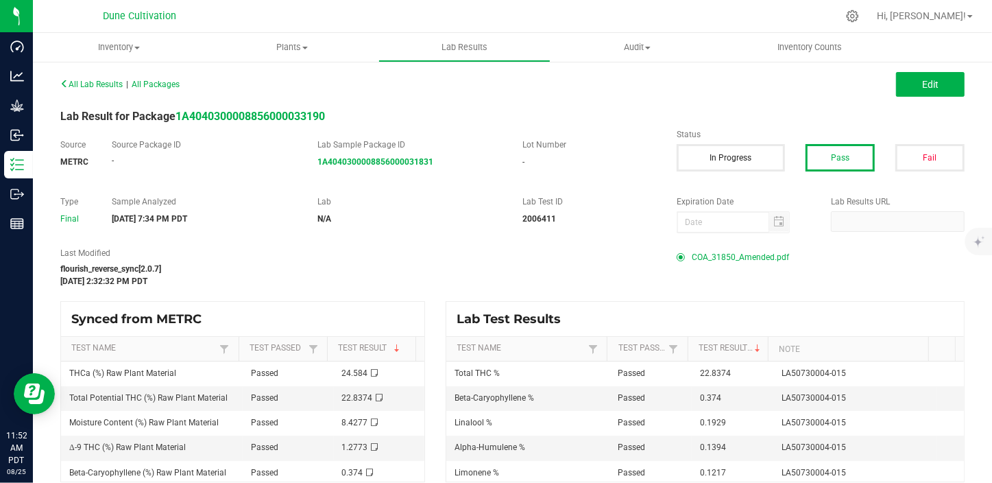
click at [721, 259] on span "COA_31850_Amended.pdf" at bounding box center [740, 257] width 97 height 21
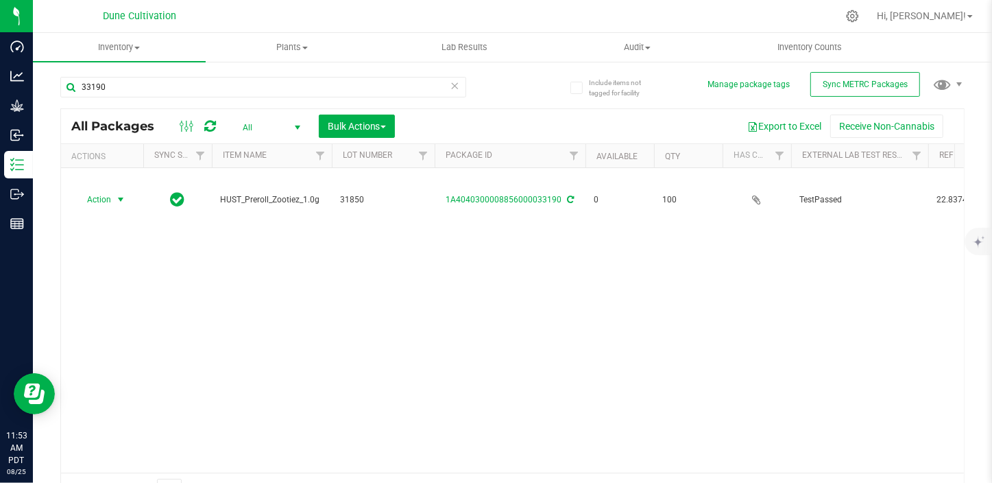
click at [98, 190] on span "Action" at bounding box center [93, 199] width 37 height 19
click at [130, 286] on li "Print package label" at bounding box center [119, 290] width 88 height 21
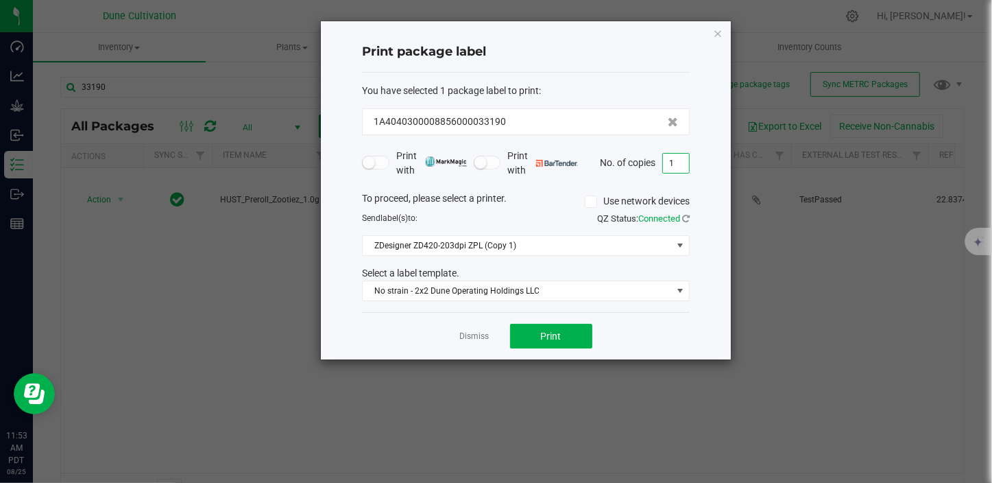
click at [673, 169] on input "1" at bounding box center [676, 163] width 26 height 19
type input "100"
click at [576, 333] on button "Print" at bounding box center [551, 336] width 82 height 25
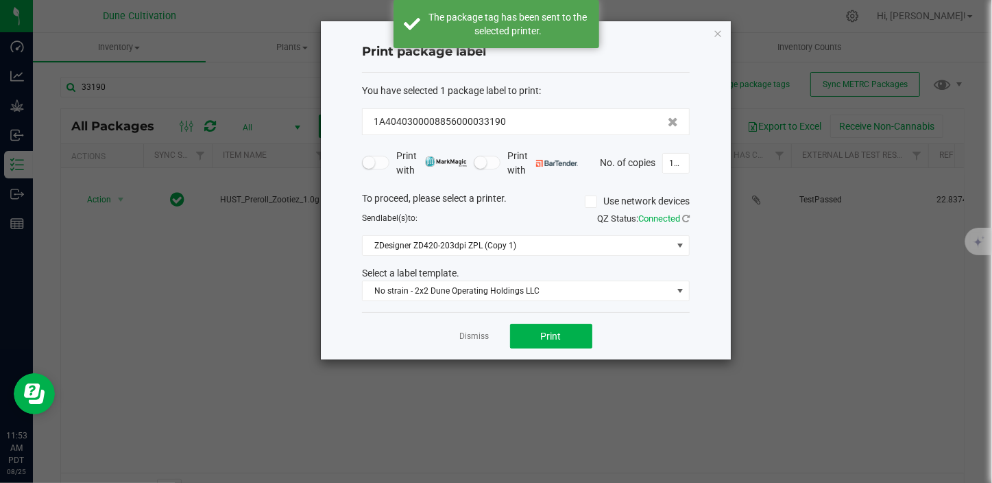
click at [477, 335] on link "Dismiss" at bounding box center [474, 337] width 29 height 12
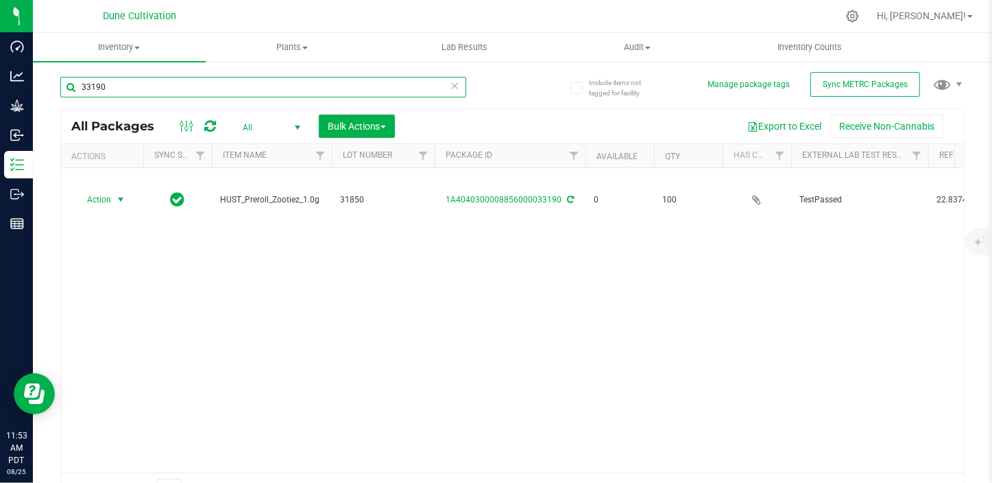
click at [157, 90] on input "33190" at bounding box center [263, 87] width 406 height 21
type input "33189"
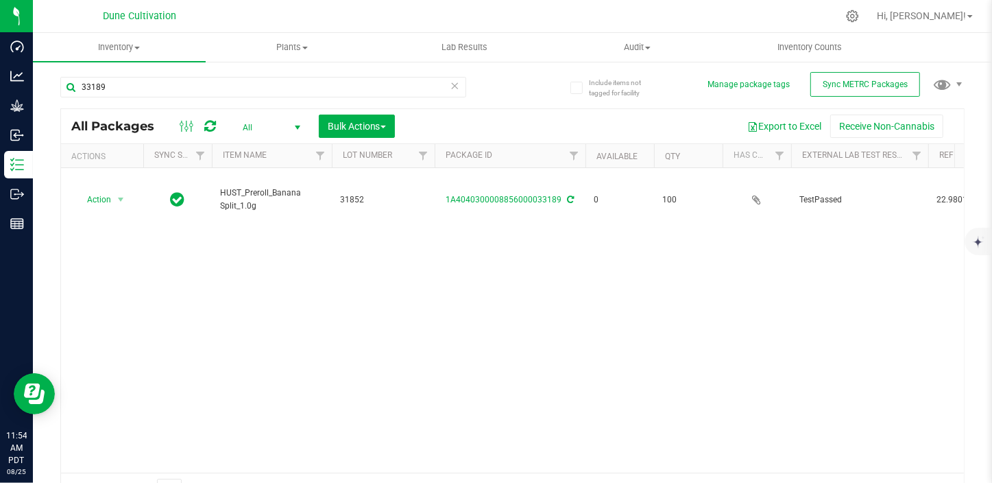
click at [719, 312] on div "Action Action Edit attributes Global inventory Locate package Package audit log…" at bounding box center [512, 320] width 903 height 305
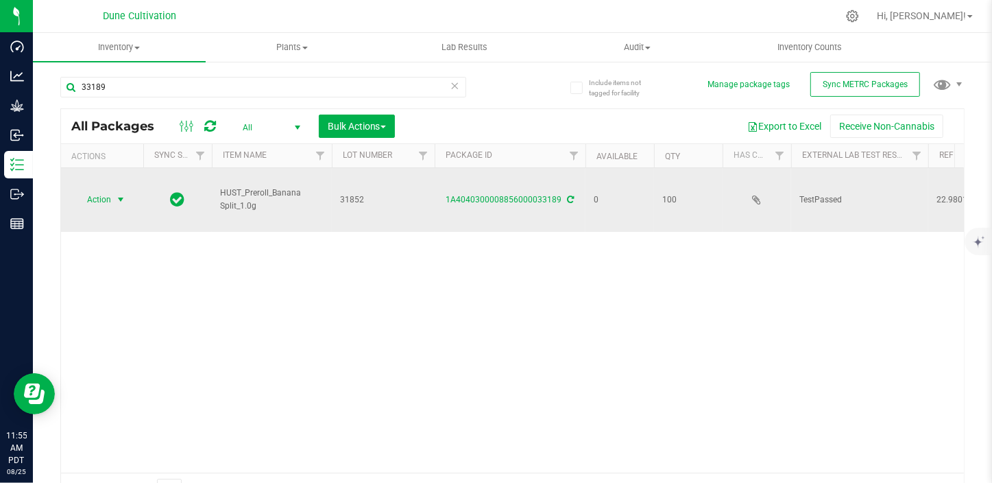
click at [96, 190] on span "Action" at bounding box center [93, 199] width 37 height 19
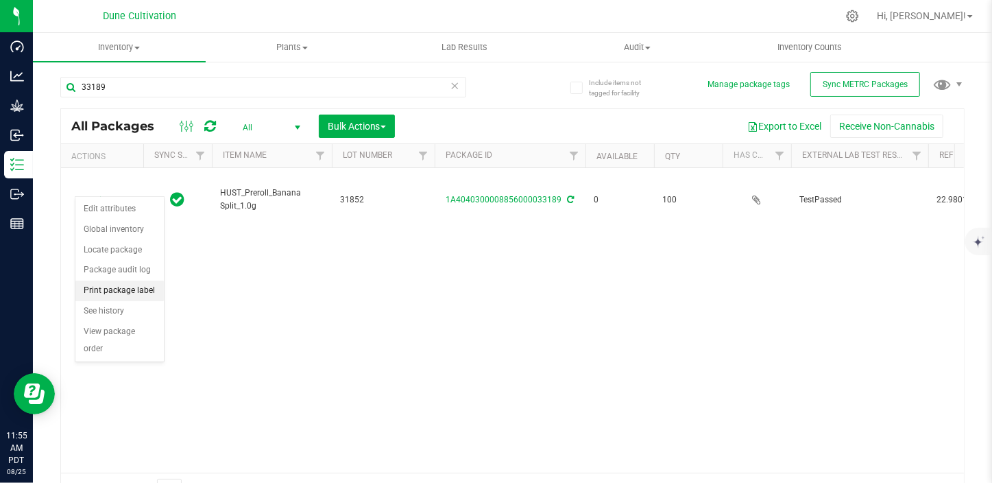
click at [126, 289] on li "Print package label" at bounding box center [119, 290] width 88 height 21
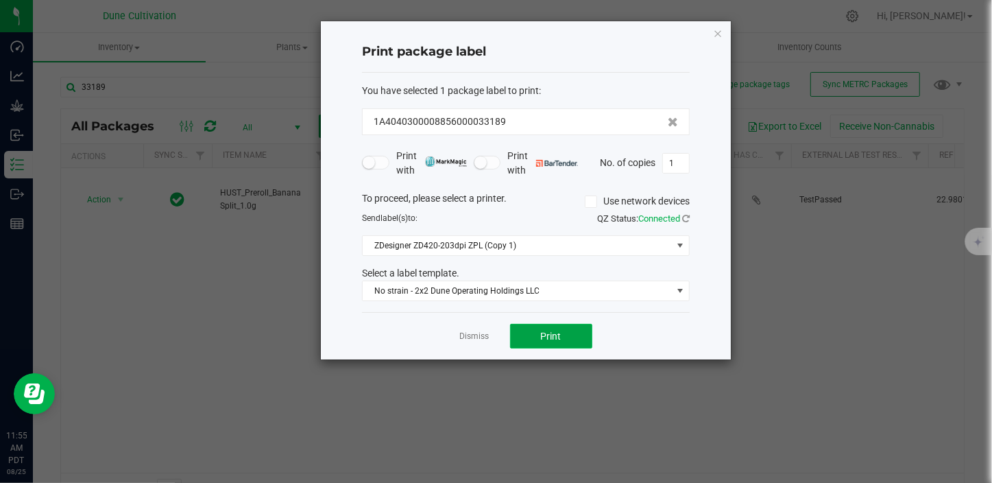
click at [553, 329] on button "Print" at bounding box center [551, 336] width 82 height 25
click at [469, 329] on app-cancel-button "Dismiss" at bounding box center [474, 336] width 29 height 14
click at [470, 334] on link "Dismiss" at bounding box center [474, 337] width 29 height 12
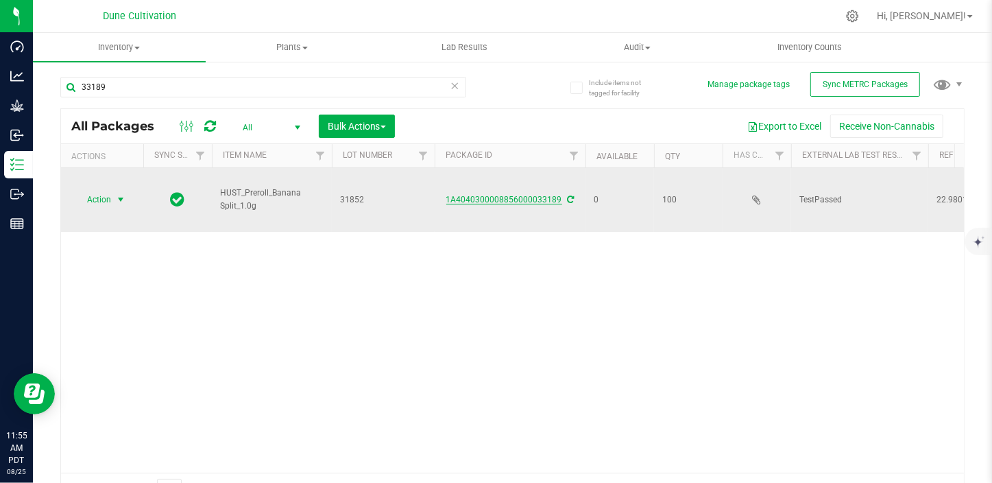
click at [542, 195] on link "1A4040300008856000033189" at bounding box center [504, 200] width 116 height 10
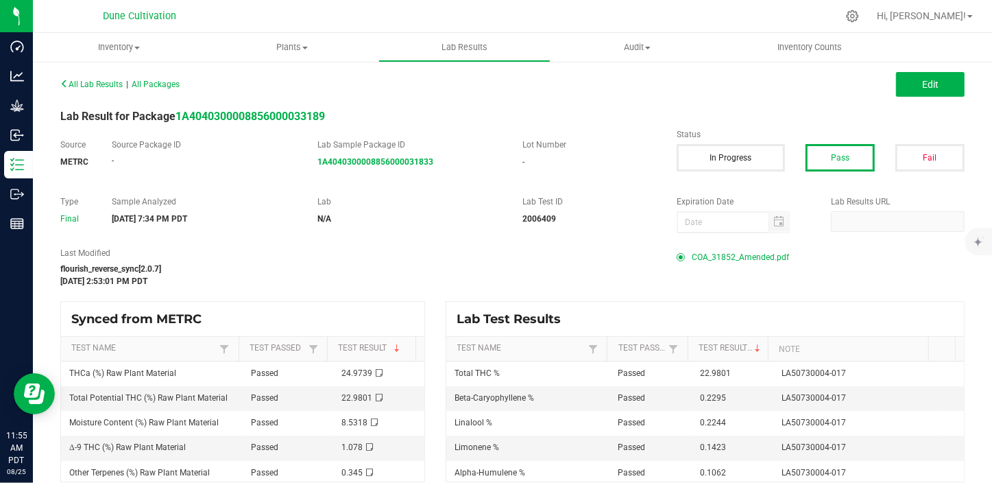
click at [741, 257] on span "COA_31852_Amended.pdf" at bounding box center [740, 257] width 97 height 21
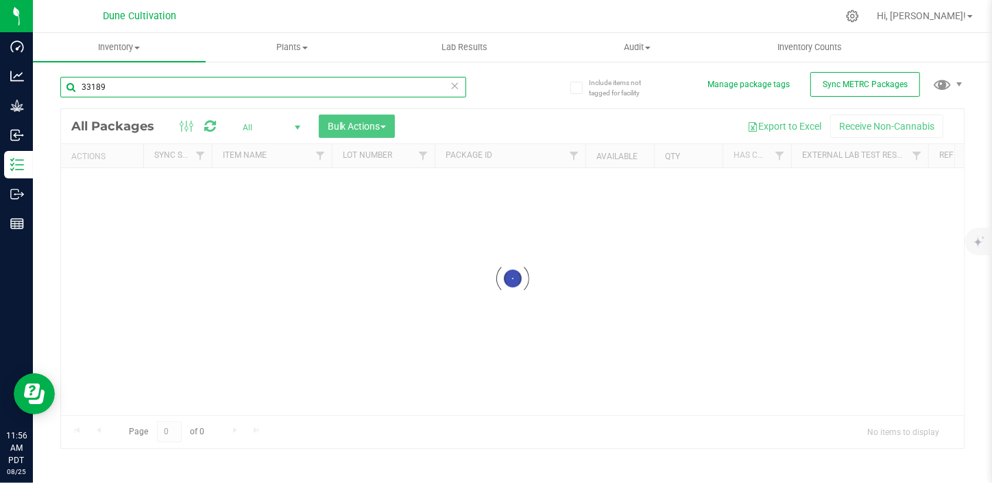
click at [171, 81] on input "33189" at bounding box center [263, 87] width 406 height 21
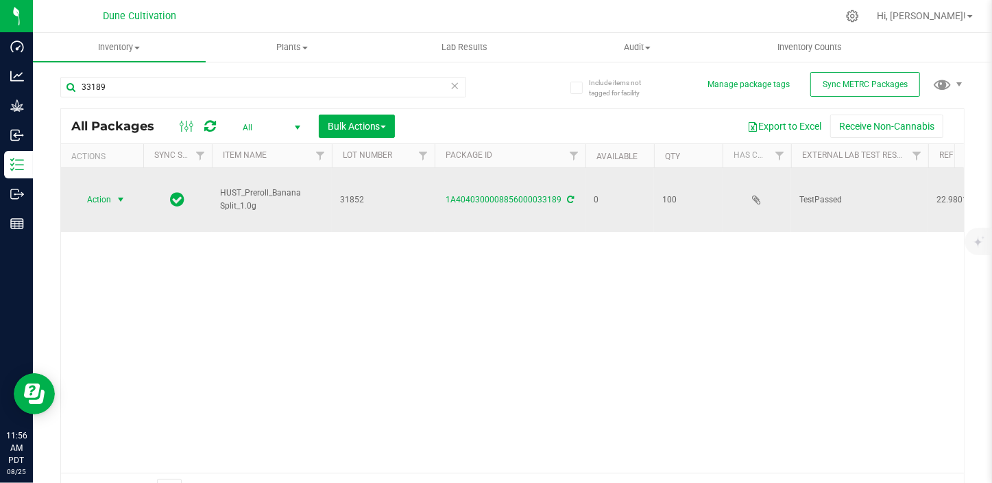
click at [102, 190] on span "Action" at bounding box center [93, 199] width 37 height 19
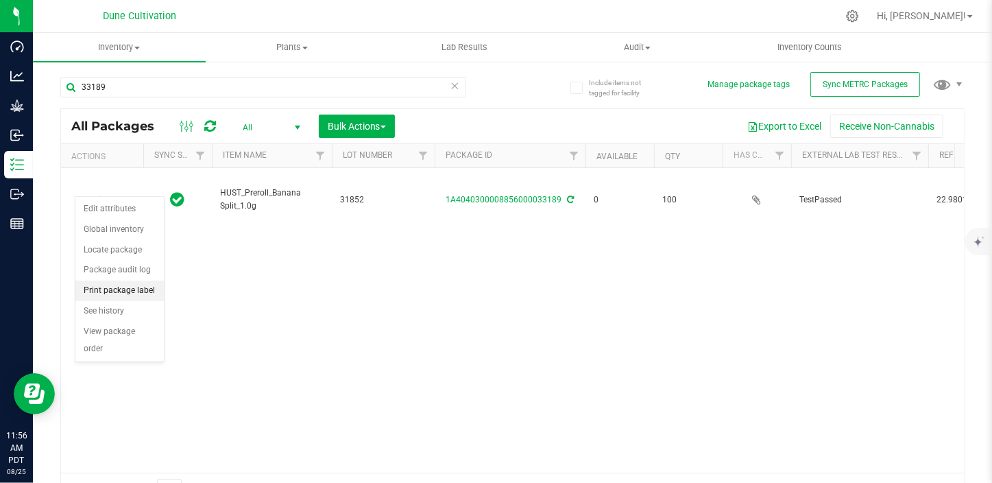
click at [115, 289] on li "Print package label" at bounding box center [119, 290] width 88 height 21
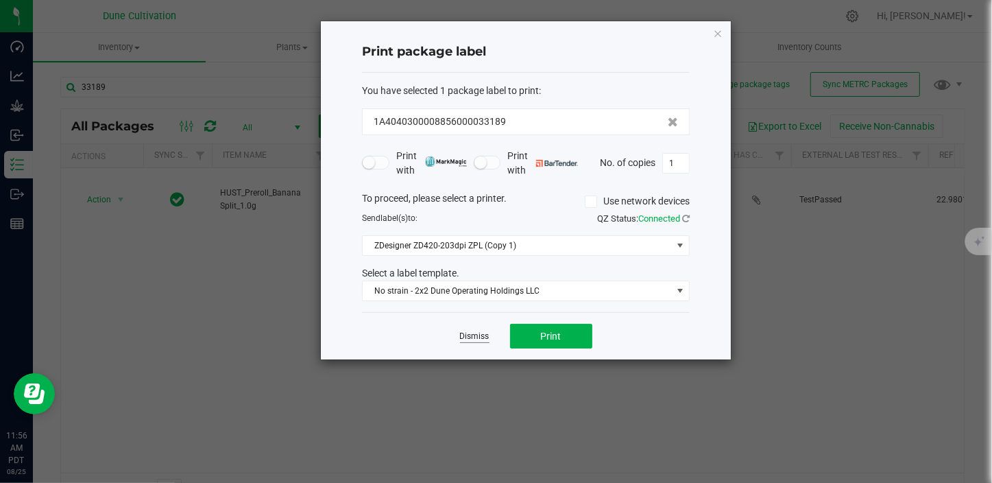
click at [469, 338] on link "Dismiss" at bounding box center [474, 337] width 29 height 12
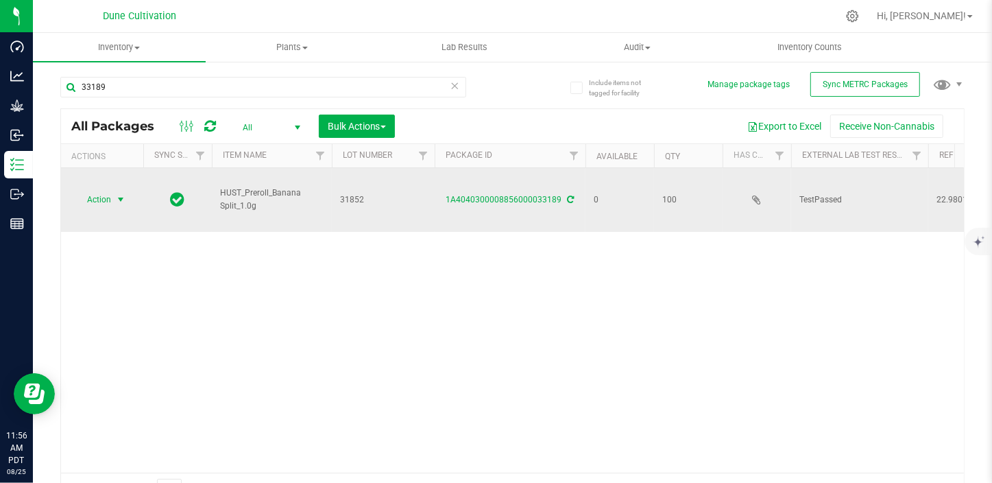
click at [117, 190] on span "select" at bounding box center [120, 199] width 17 height 19
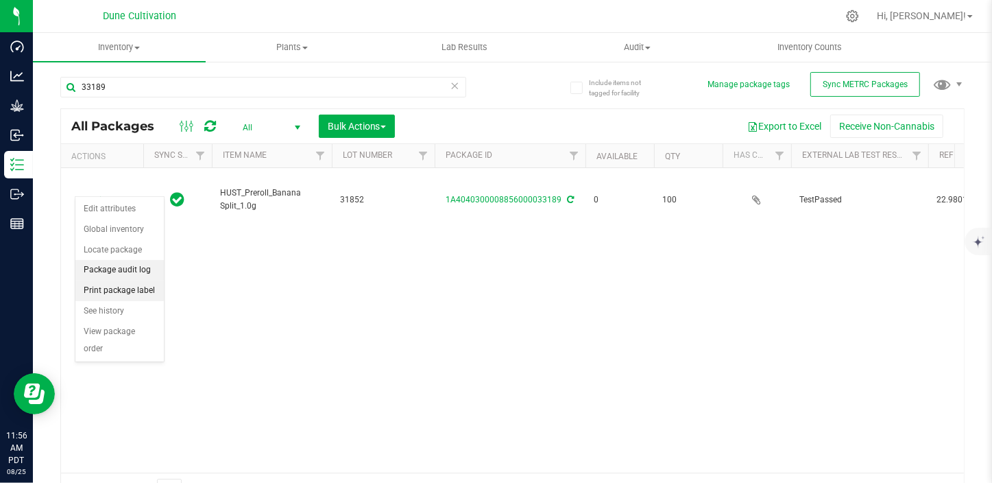
click at [147, 279] on li "Package audit log" at bounding box center [119, 270] width 88 height 21
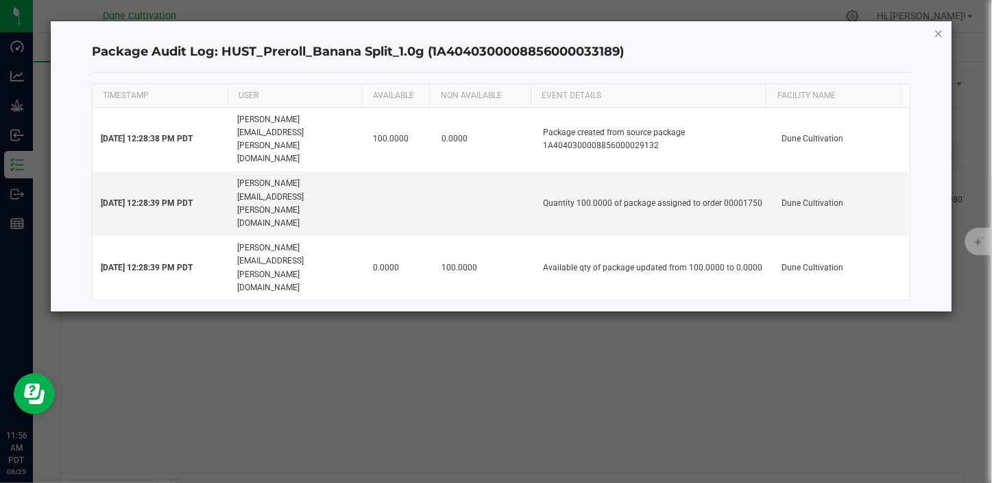
click at [936, 27] on icon "button" at bounding box center [939, 33] width 10 height 16
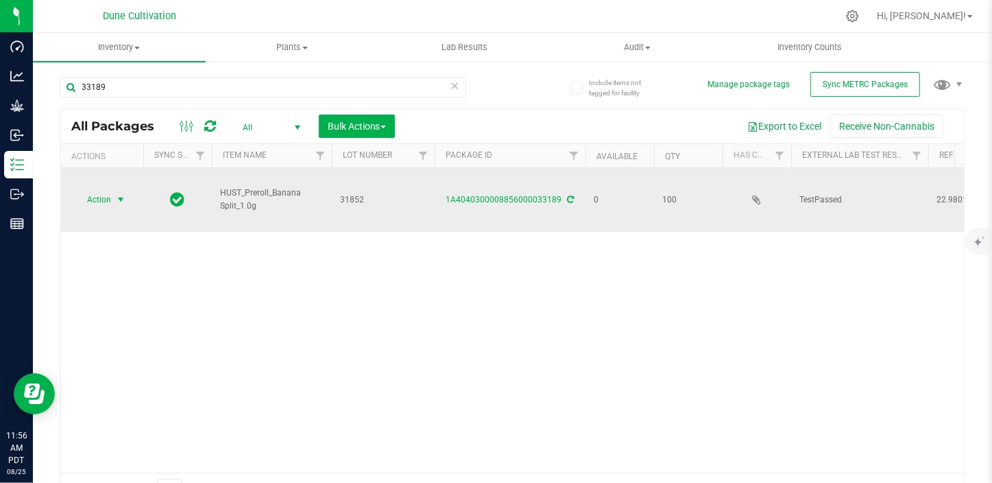
click at [112, 190] on span "select" at bounding box center [120, 199] width 17 height 19
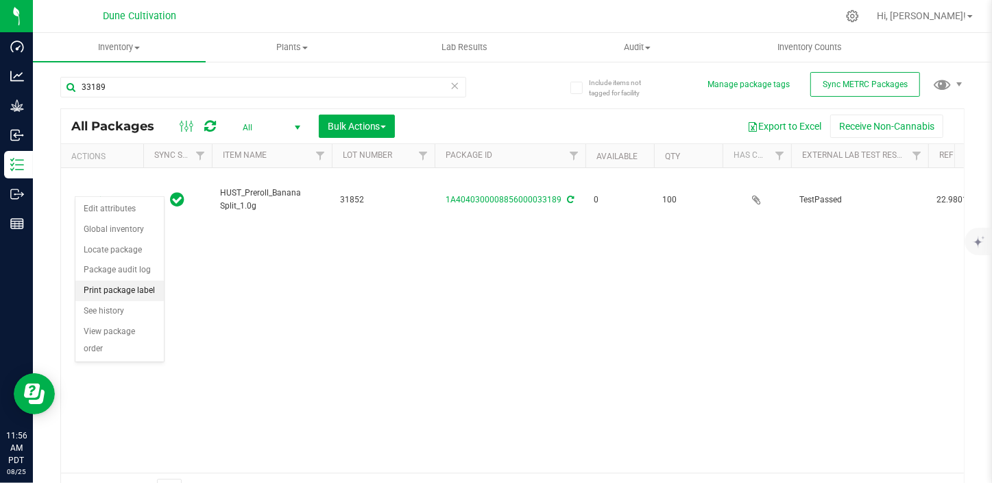
click at [123, 292] on li "Print package label" at bounding box center [119, 290] width 88 height 21
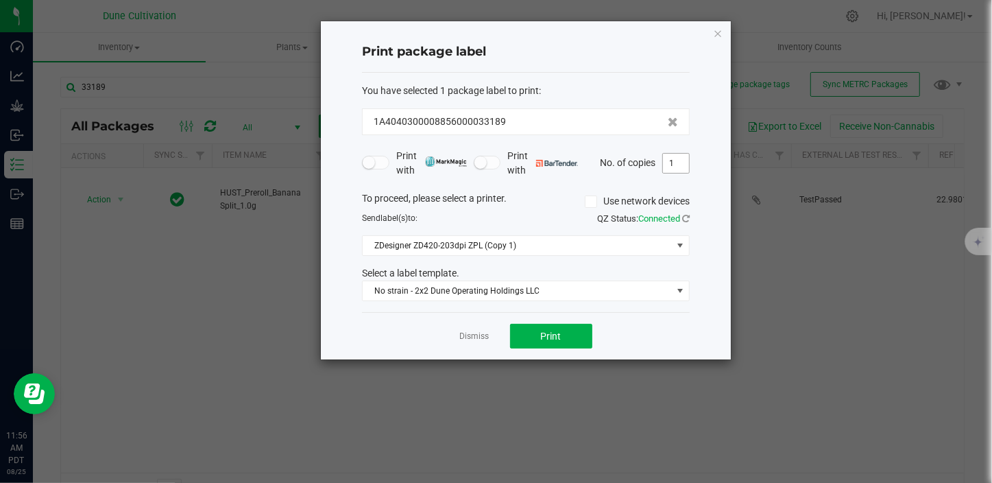
click at [671, 167] on input "1" at bounding box center [676, 163] width 26 height 19
type input "100"
click at [558, 331] on span "Print" at bounding box center [551, 336] width 21 height 11
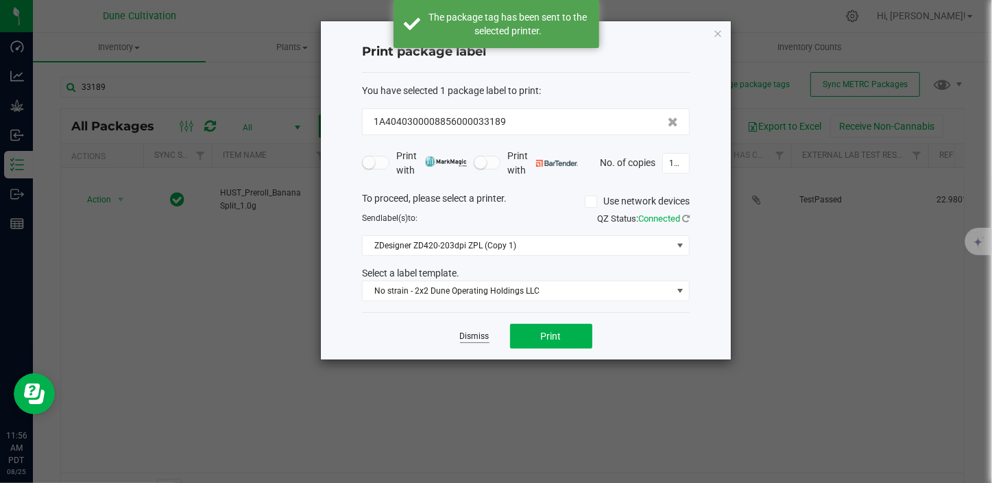
click at [478, 335] on link "Dismiss" at bounding box center [474, 337] width 29 height 12
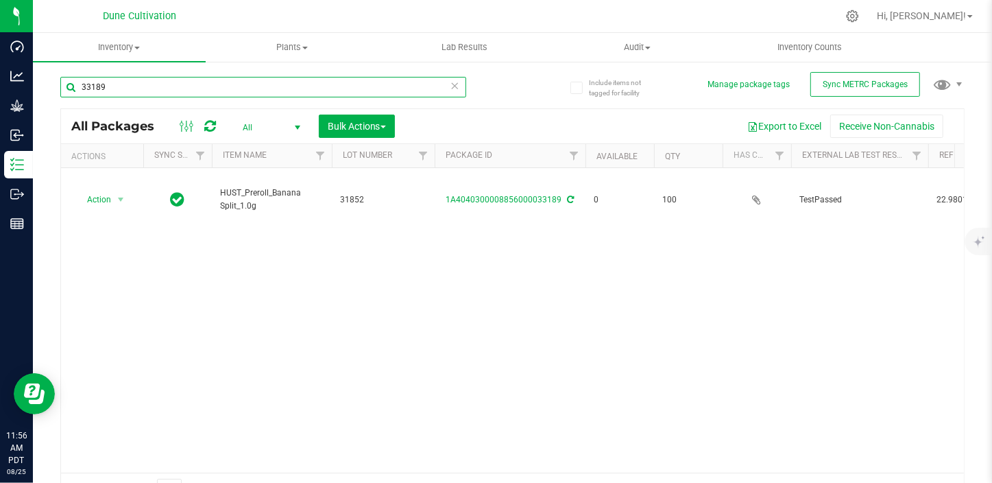
click at [136, 84] on input "33189" at bounding box center [263, 87] width 406 height 21
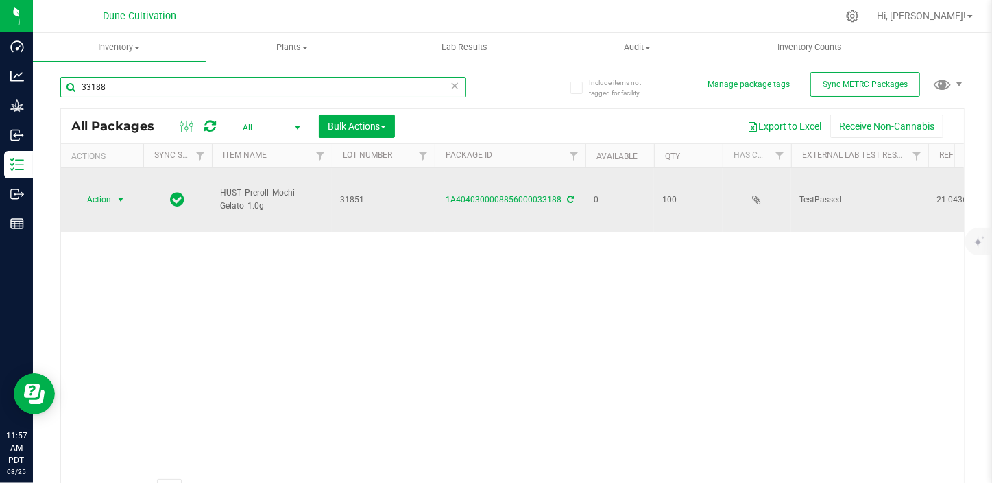
type input "33188"
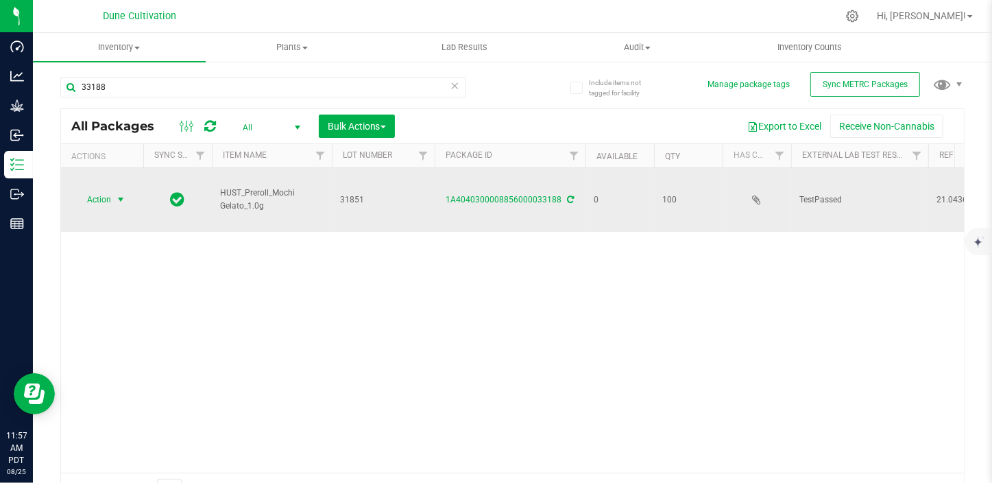
click at [116, 194] on span "select" at bounding box center [120, 199] width 11 height 11
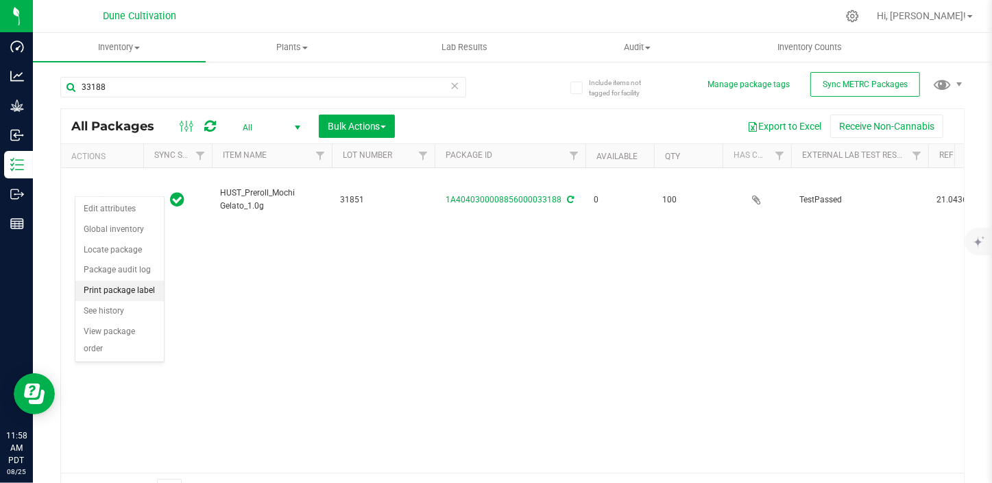
click at [154, 294] on li "Print package label" at bounding box center [119, 290] width 88 height 21
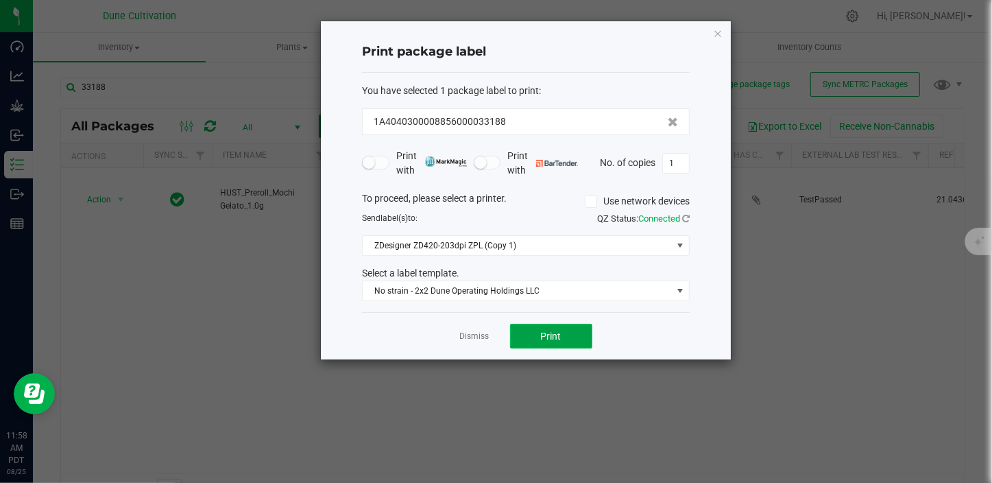
click at [531, 332] on button "Print" at bounding box center [551, 336] width 82 height 25
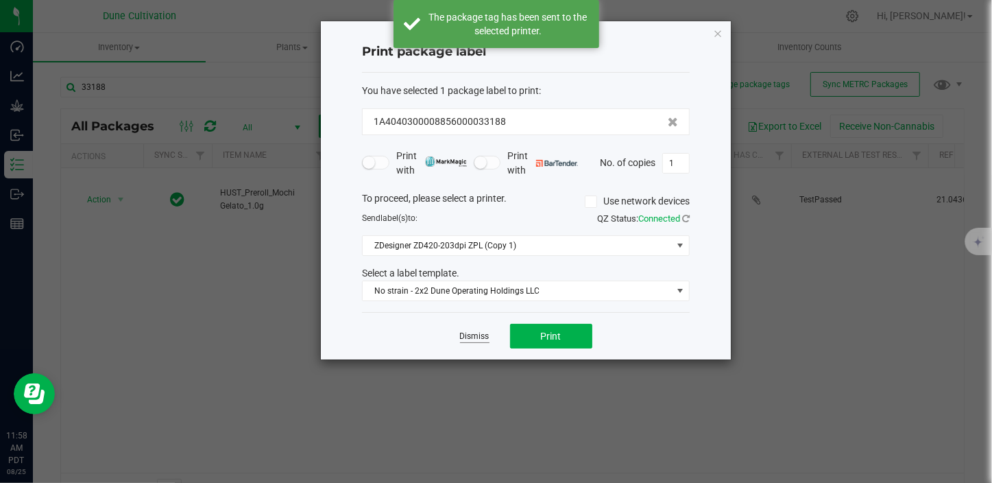
click at [483, 337] on link "Dismiss" at bounding box center [474, 337] width 29 height 12
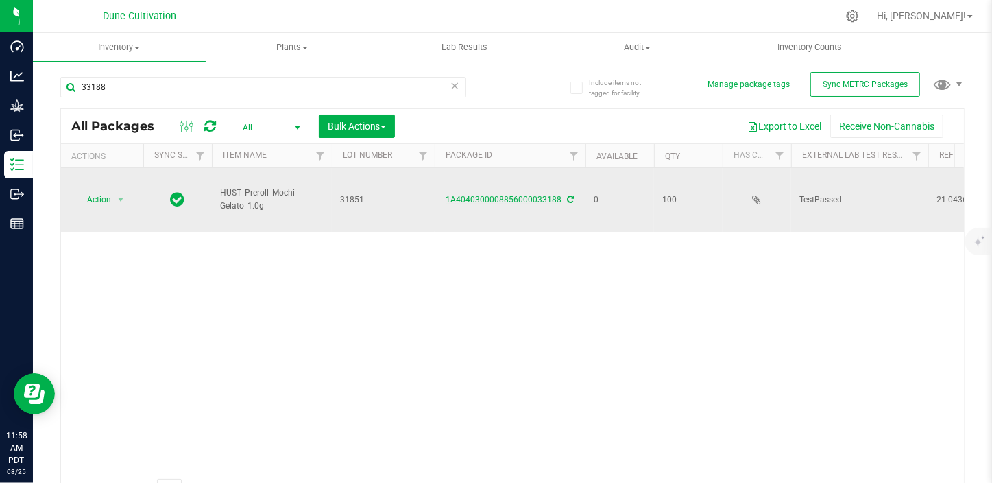
click at [538, 195] on link "1A4040300008856000033188" at bounding box center [504, 200] width 116 height 10
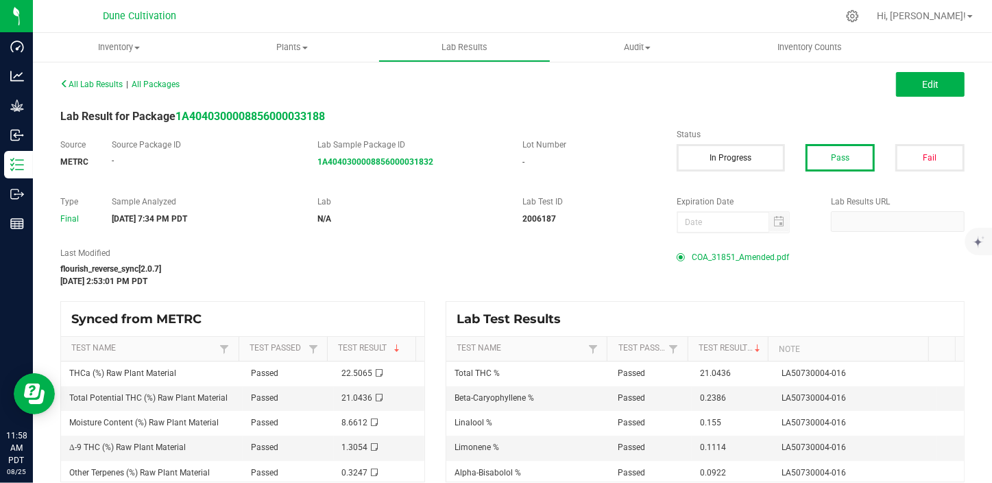
click at [711, 261] on span "COA_31851_Amended.pdf" at bounding box center [740, 257] width 97 height 21
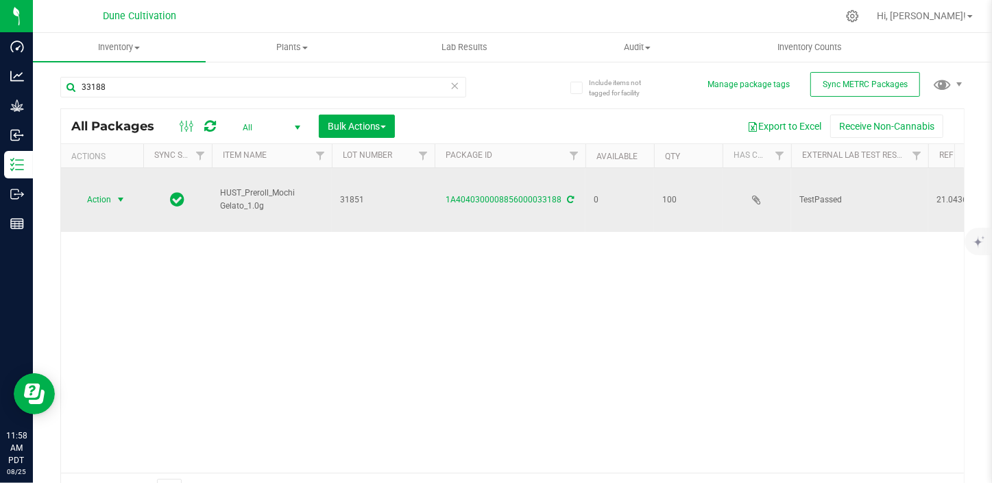
click at [119, 194] on span "select" at bounding box center [120, 199] width 11 height 11
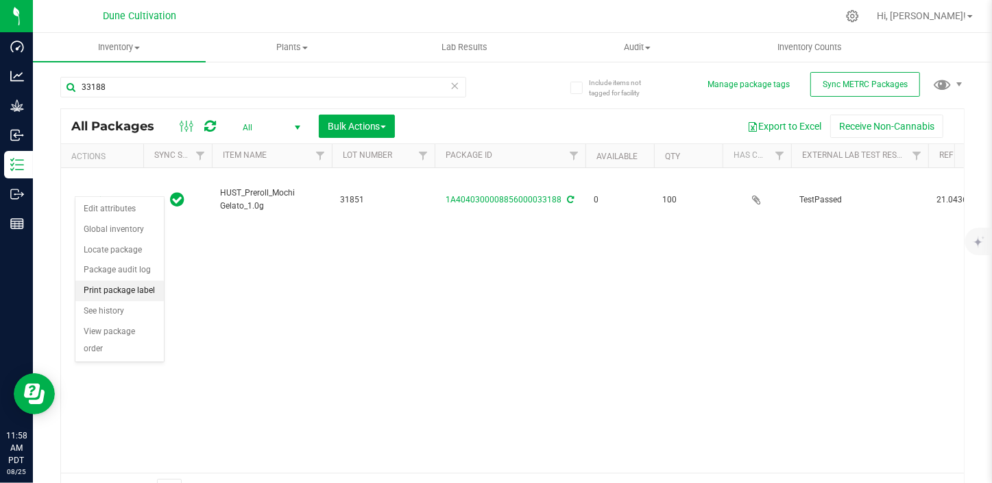
click at [147, 287] on li "Print package label" at bounding box center [119, 290] width 88 height 21
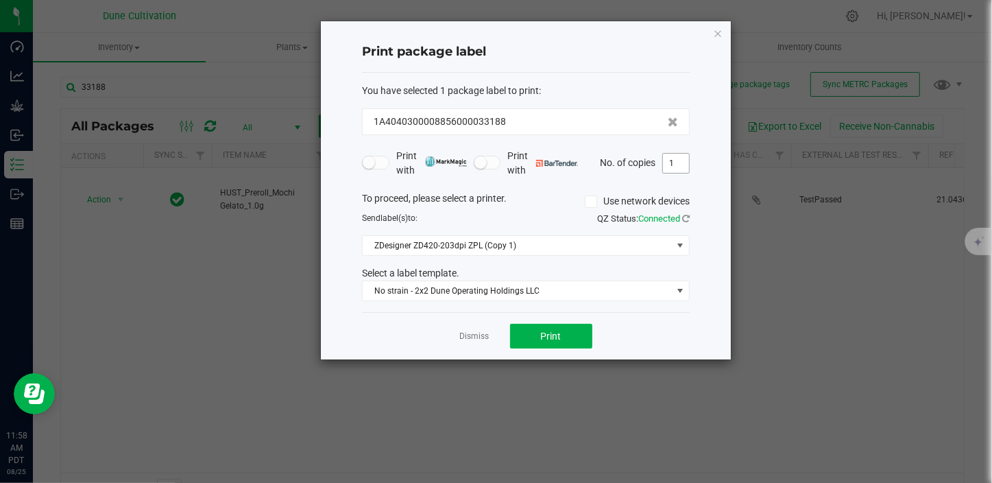
click at [680, 155] on input "1" at bounding box center [676, 163] width 26 height 19
type input "100"
click at [566, 331] on button "Print" at bounding box center [551, 336] width 82 height 25
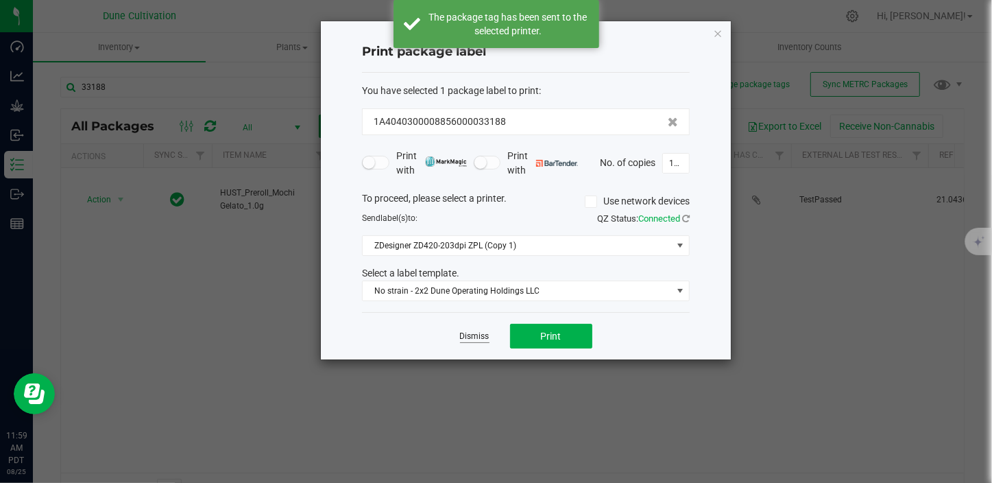
click at [483, 332] on link "Dismiss" at bounding box center [474, 337] width 29 height 12
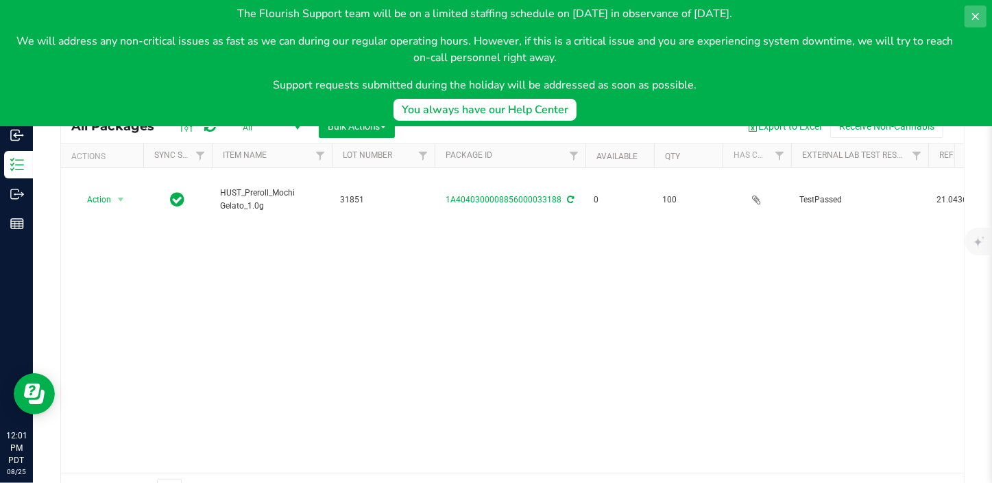
click at [972, 14] on icon at bounding box center [975, 16] width 11 height 11
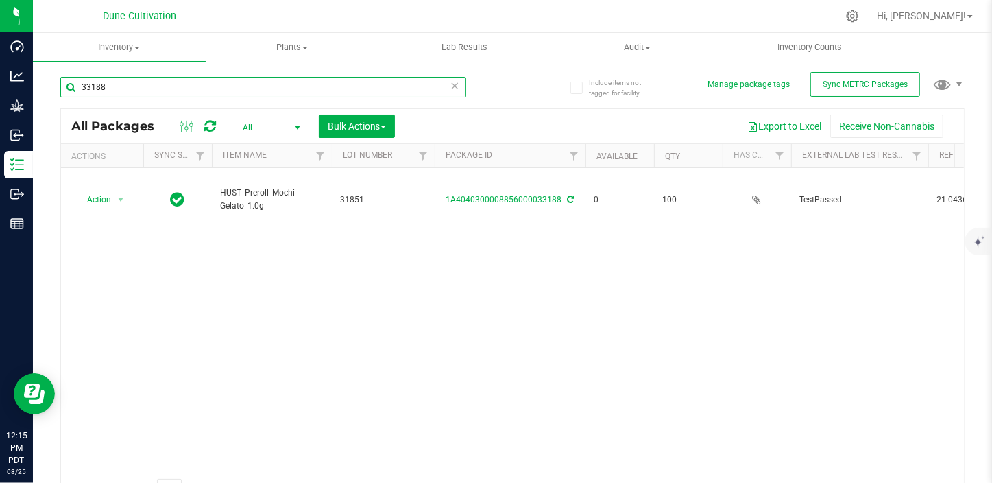
click at [115, 87] on input "33188" at bounding box center [263, 87] width 406 height 21
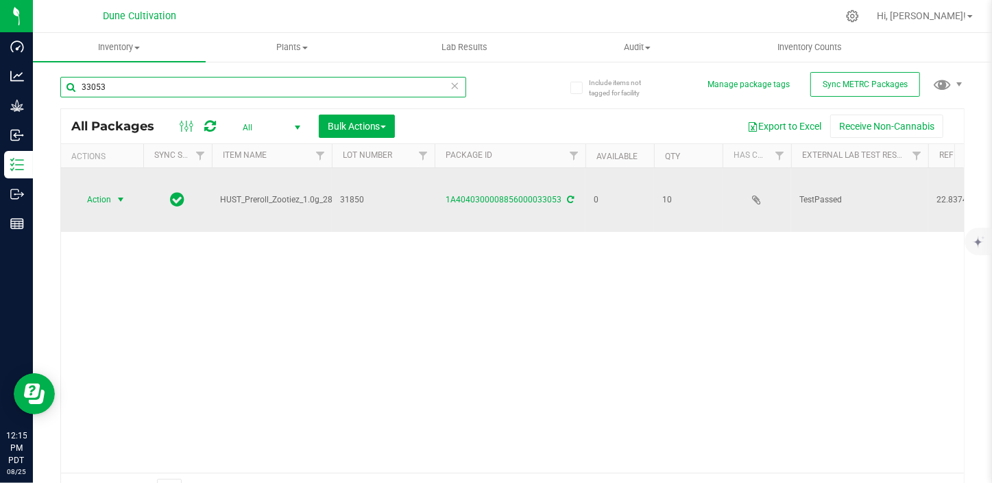
type input "33053"
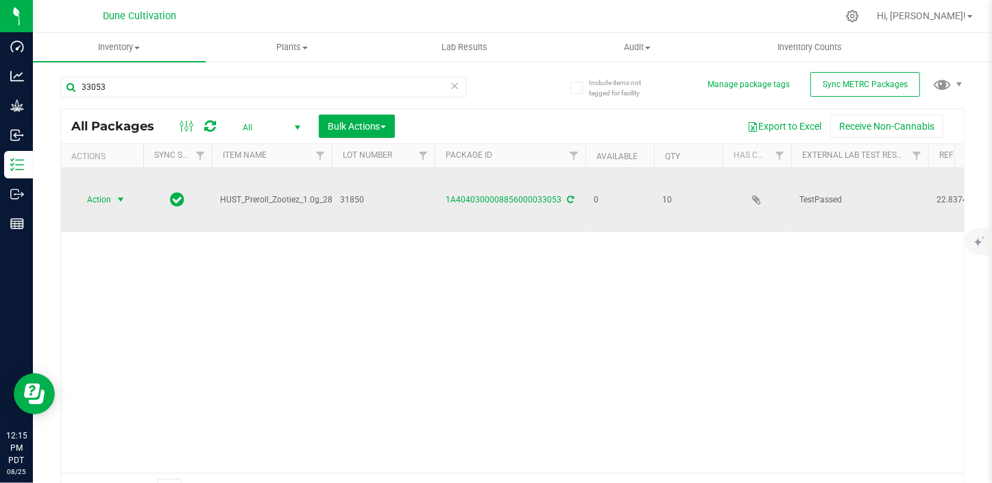
click at [119, 200] on span "select" at bounding box center [120, 199] width 11 height 11
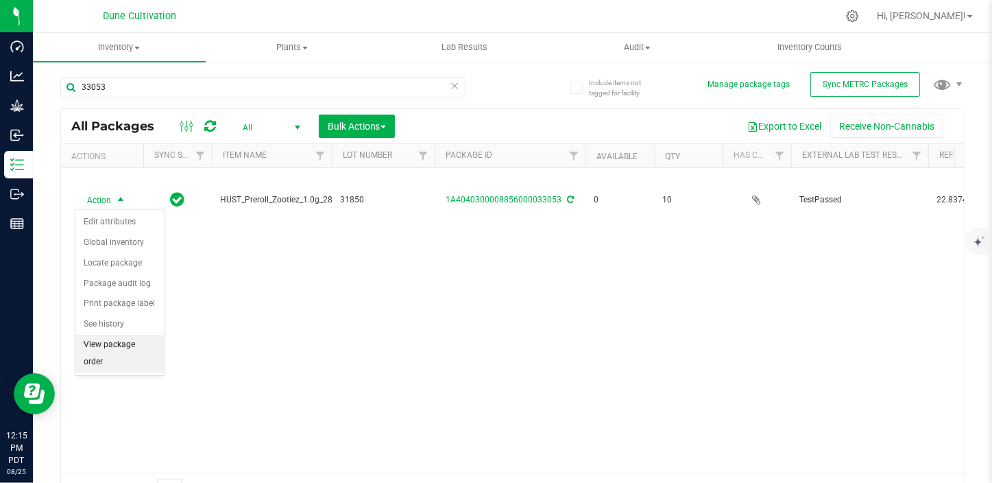
click at [123, 348] on li "View package order" at bounding box center [119, 354] width 88 height 38
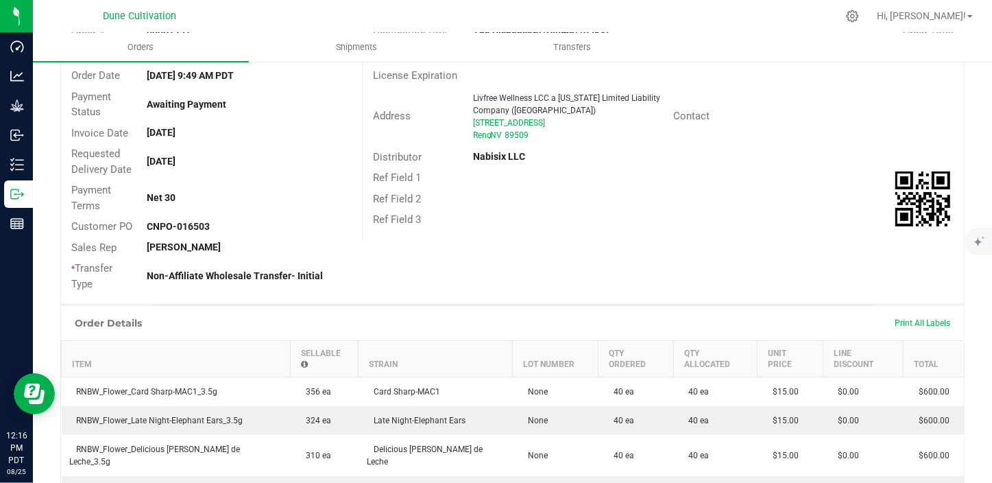
scroll to position [187, 0]
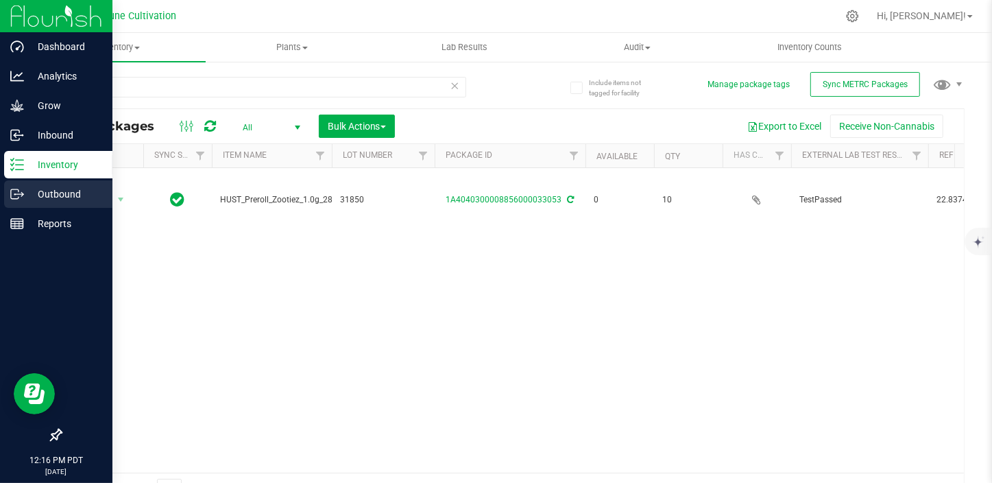
click at [49, 193] on p "Outbound" at bounding box center [65, 194] width 82 height 16
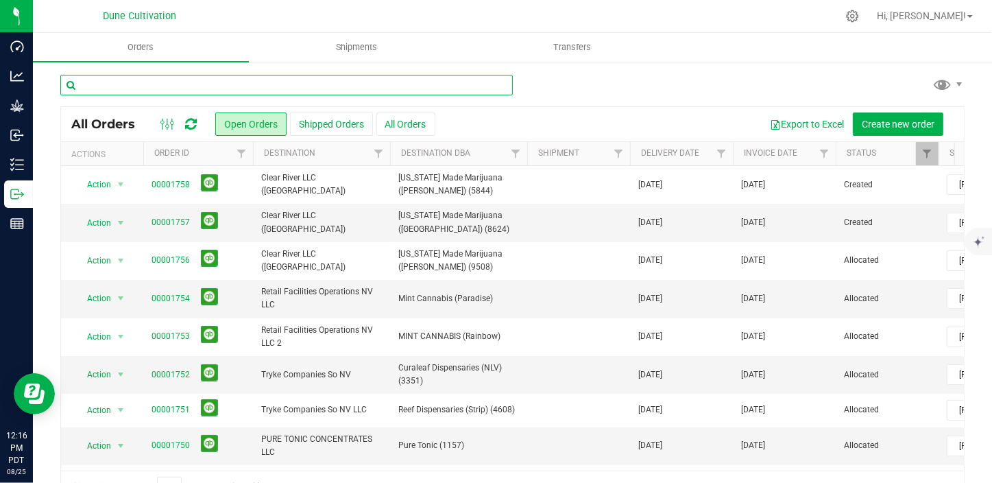
click at [108, 91] on input "text" at bounding box center [286, 85] width 453 height 21
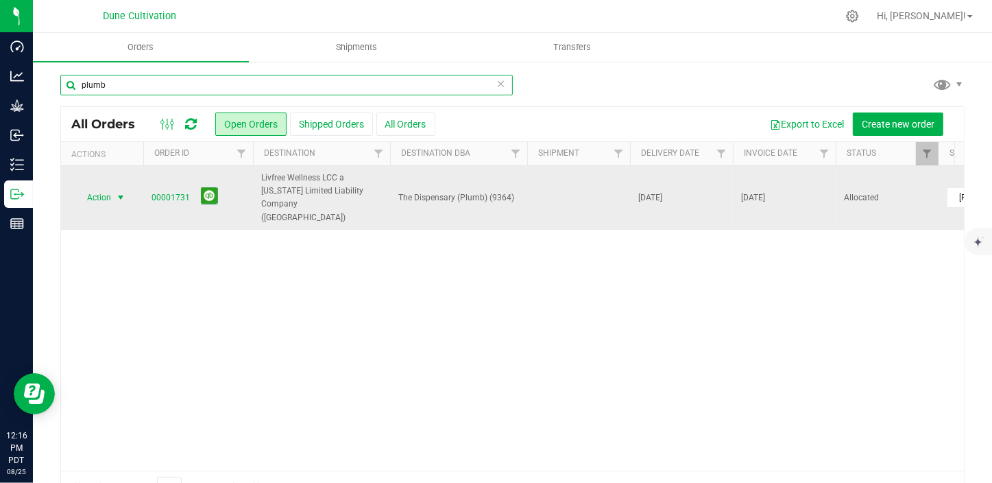
type input "plumb"
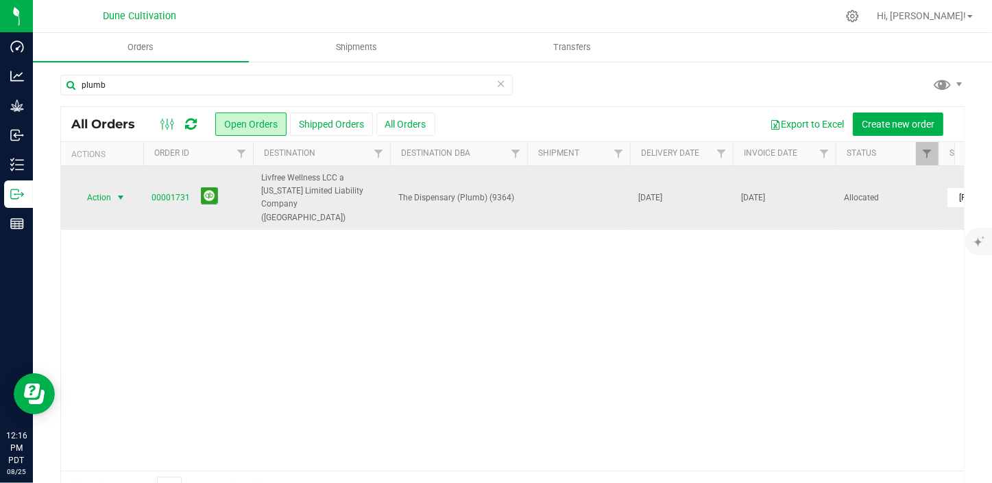
click at [109, 193] on span "Action" at bounding box center [102, 197] width 55 height 19
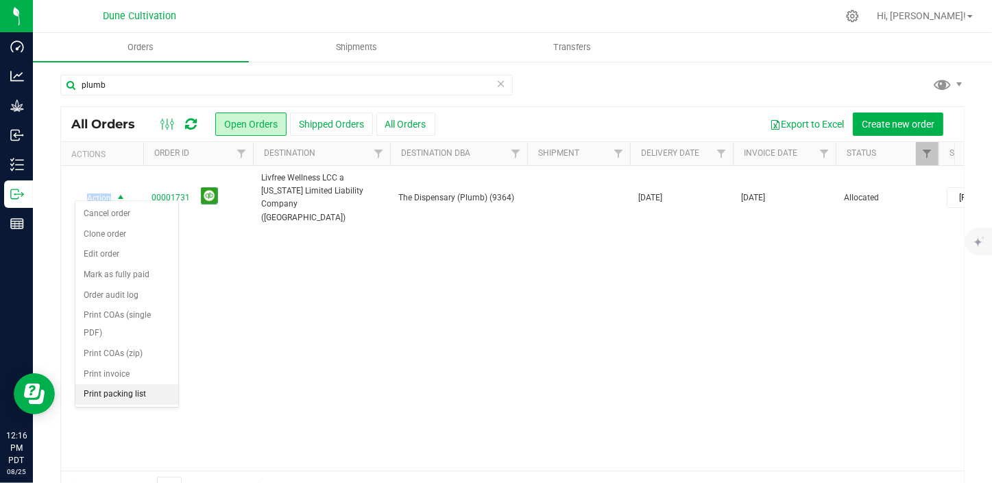
click at [132, 384] on li "Print packing list" at bounding box center [126, 394] width 103 height 21
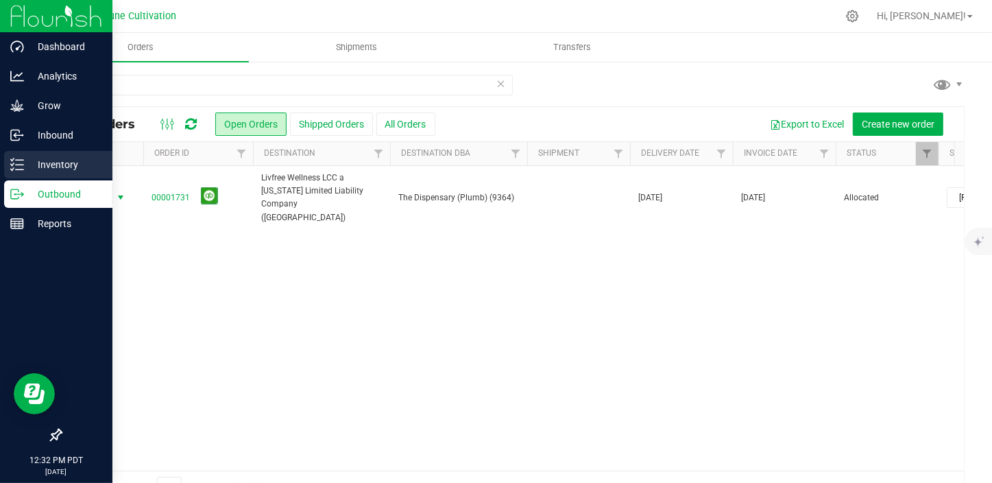
click at [29, 169] on p "Inventory" at bounding box center [65, 164] width 82 height 16
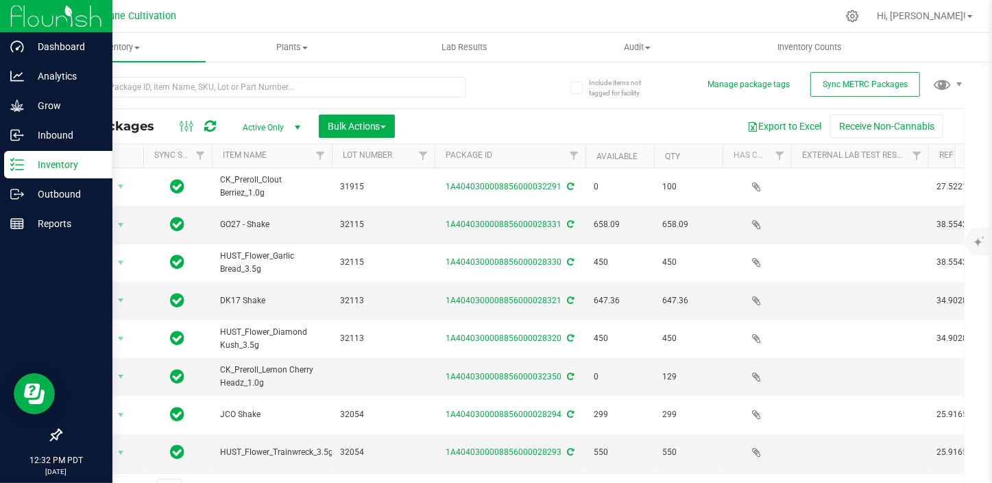
click at [250, 124] on span "Active Only" at bounding box center [268, 127] width 75 height 19
click at [243, 217] on li "All" at bounding box center [268, 211] width 74 height 21
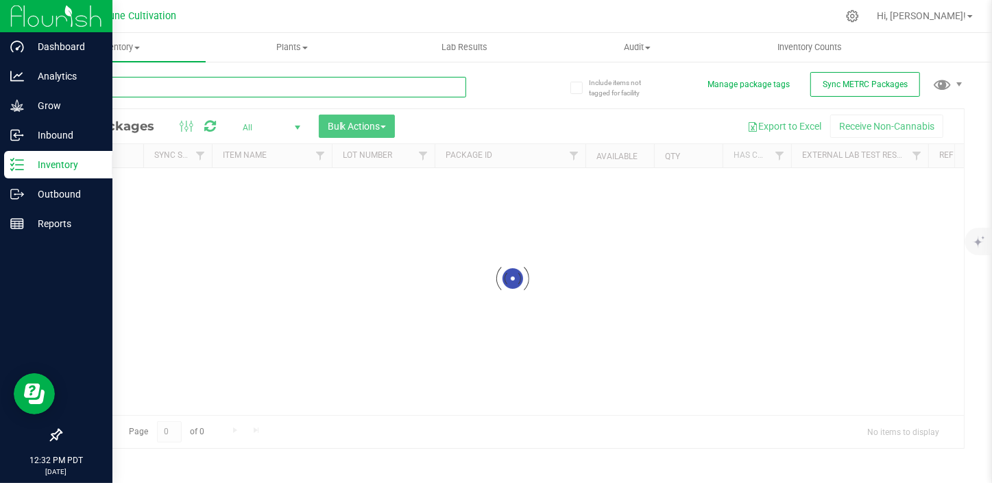
click at [189, 83] on input "text" at bounding box center [263, 87] width 406 height 21
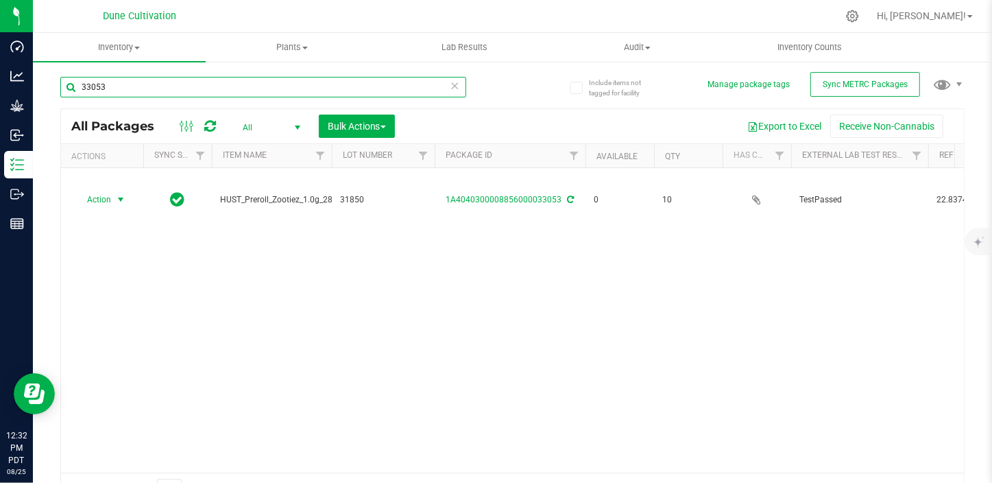
type input "33053"
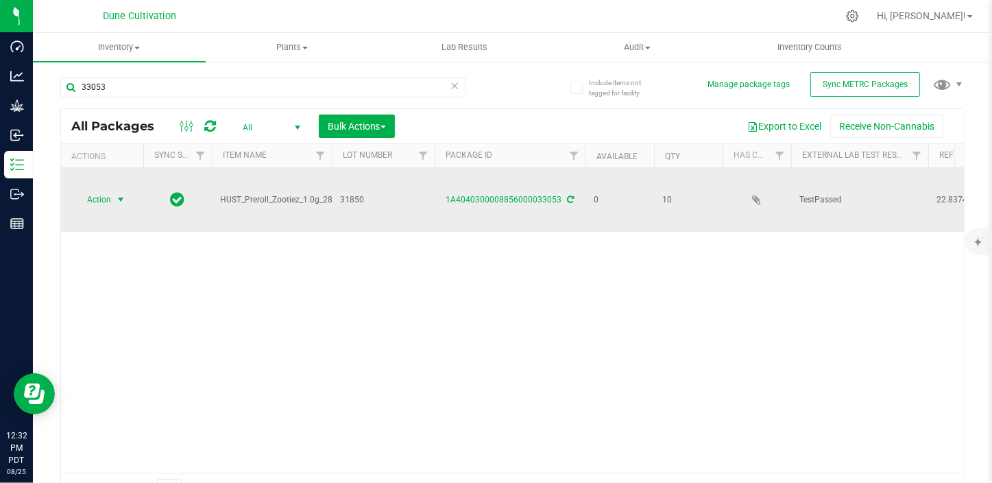
drag, startPoint x: 103, startPoint y: 186, endPoint x: 106, endPoint y: 195, distance: 10.0
click at [106, 195] on span "Action" at bounding box center [93, 199] width 37 height 19
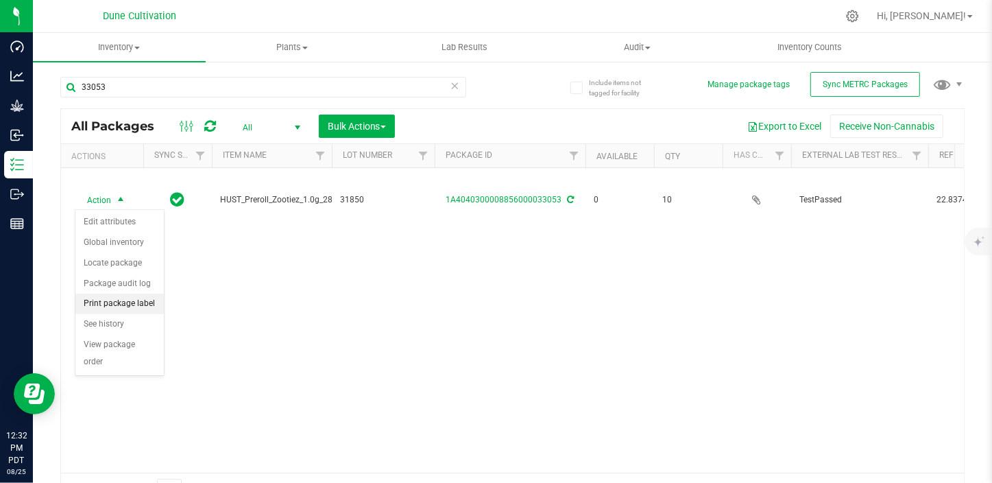
click at [134, 304] on li "Print package label" at bounding box center [119, 304] width 88 height 21
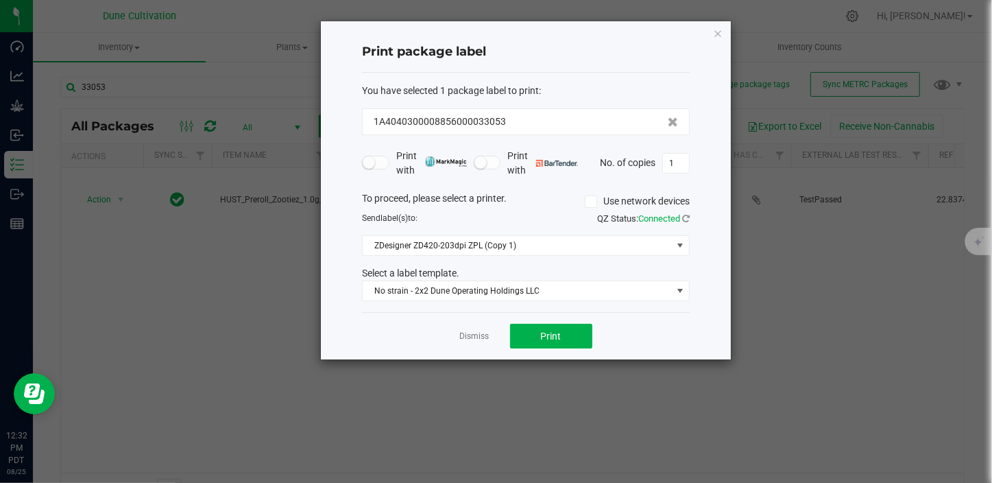
click at [564, 354] on div "Dismiss Print" at bounding box center [526, 335] width 328 height 47
click at [562, 333] on button "Print" at bounding box center [551, 336] width 82 height 25
click at [485, 339] on link "Dismiss" at bounding box center [474, 337] width 29 height 12
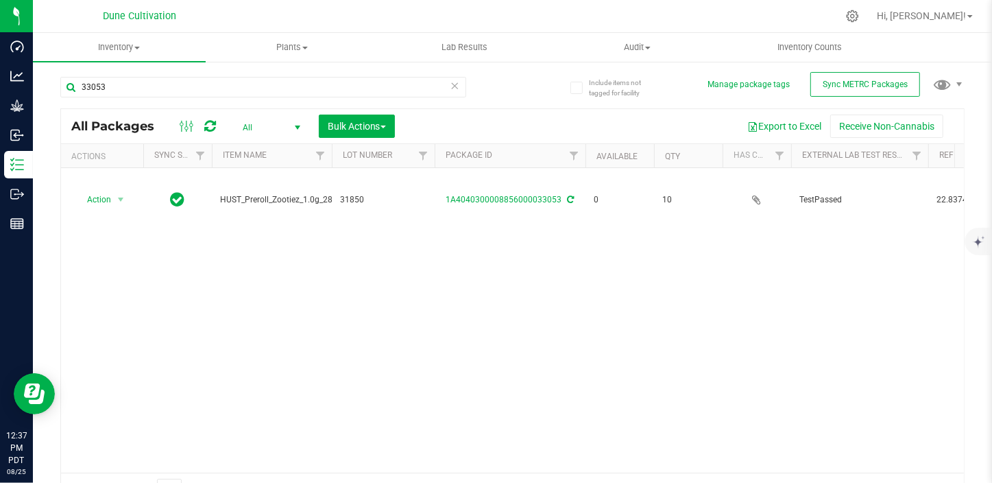
click at [874, 366] on div "Action Action Edit attributes Global inventory Locate package Package audit log…" at bounding box center [512, 320] width 903 height 305
click at [692, 304] on div "Action Action Edit attributes Global inventory Locate package Package audit log…" at bounding box center [512, 320] width 903 height 305
